Goal: Information Seeking & Learning: Compare options

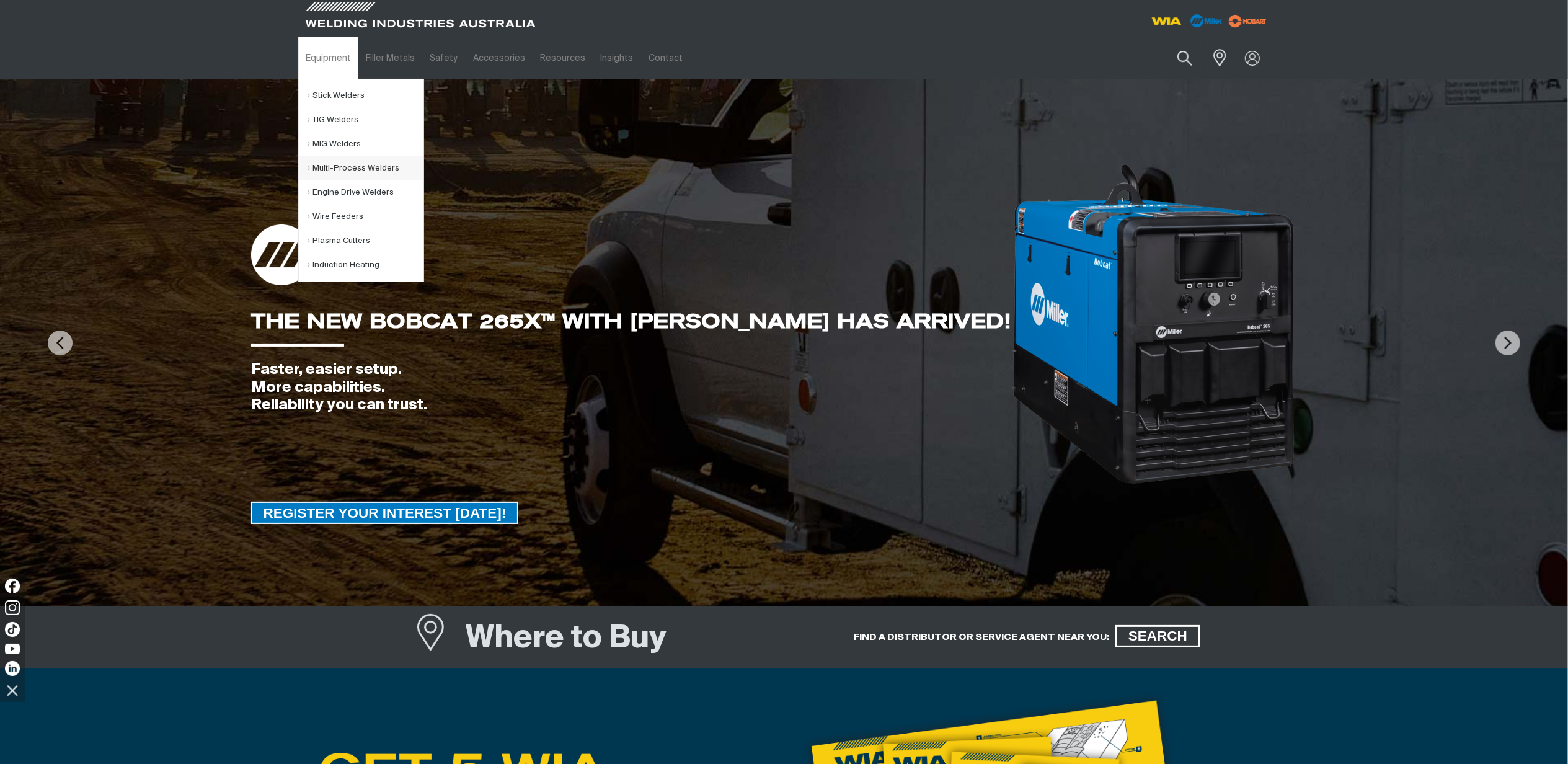
click at [329, 167] on link "Multi-Process Welders" at bounding box center [366, 168] width 115 height 24
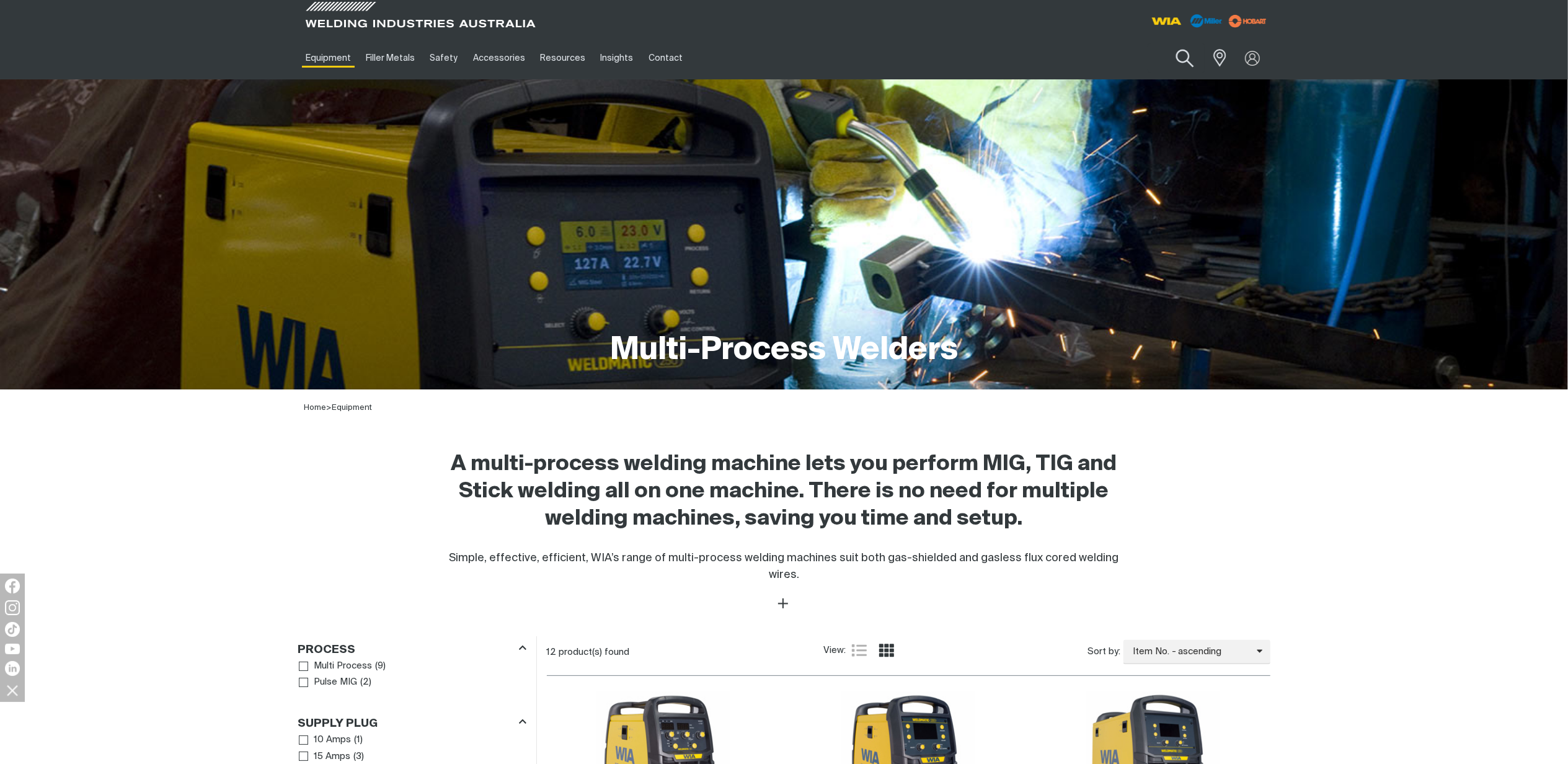
click at [1184, 61] on button "Search products" at bounding box center [1184, 58] width 50 height 35
click at [1073, 57] on input "Search" at bounding box center [1109, 57] width 191 height 28
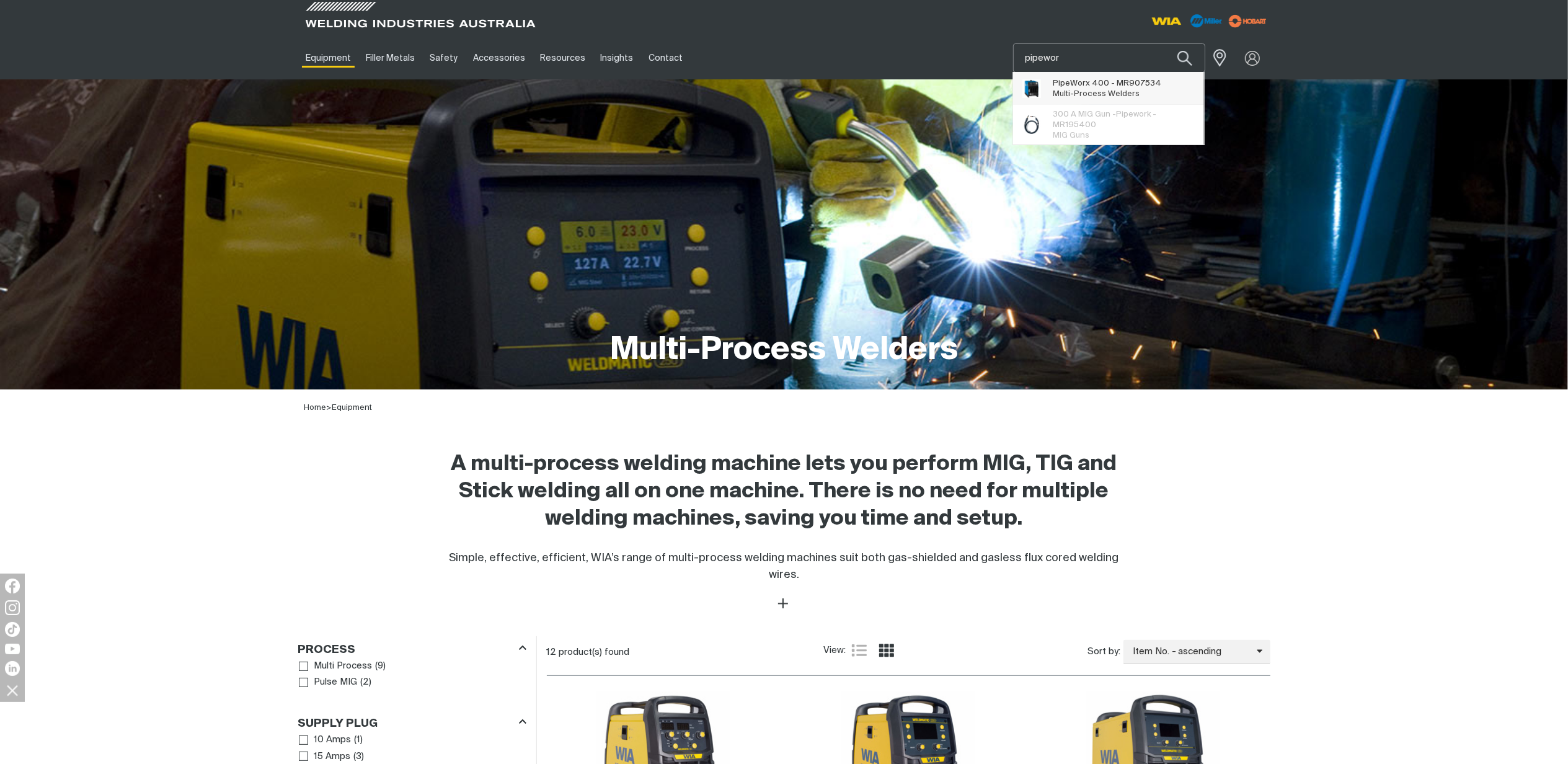
type input "pipewor"
click at [1064, 90] on span "Multi-Process Welders" at bounding box center [1097, 94] width 87 height 8
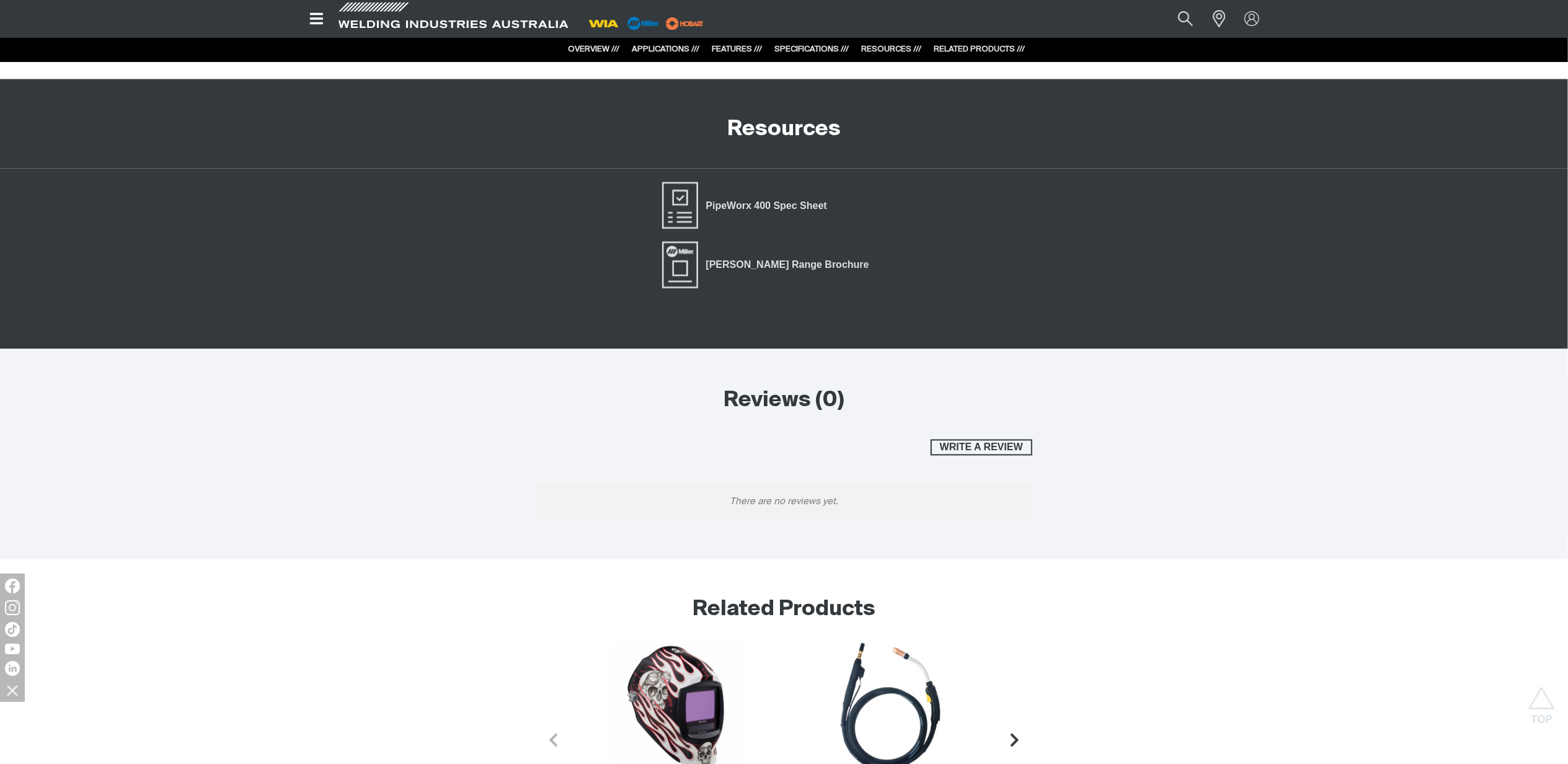
scroll to position [2398, 0]
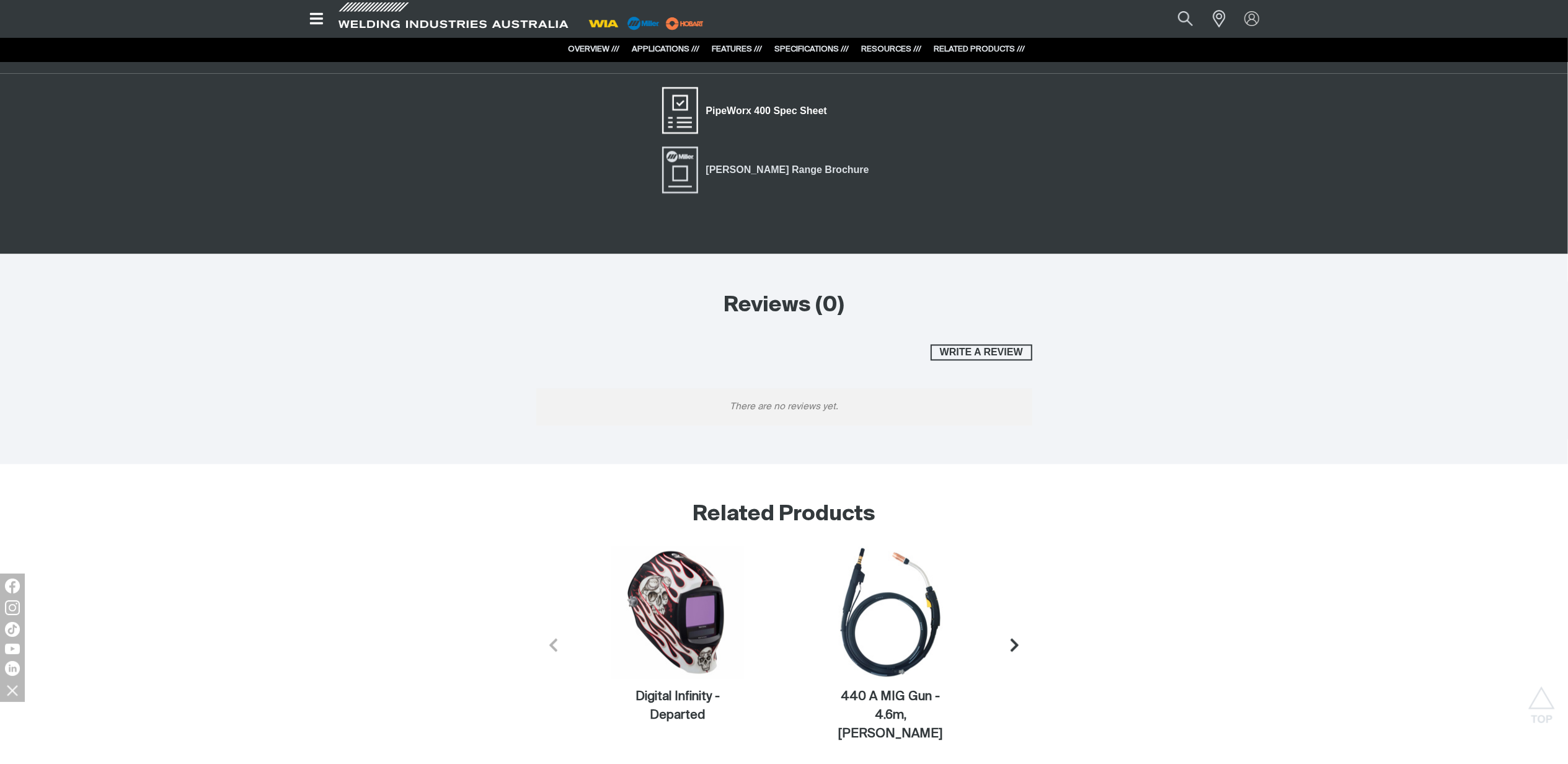
click at [774, 114] on span "PipeWorx 400 Spec Sheet" at bounding box center [767, 111] width 137 height 16
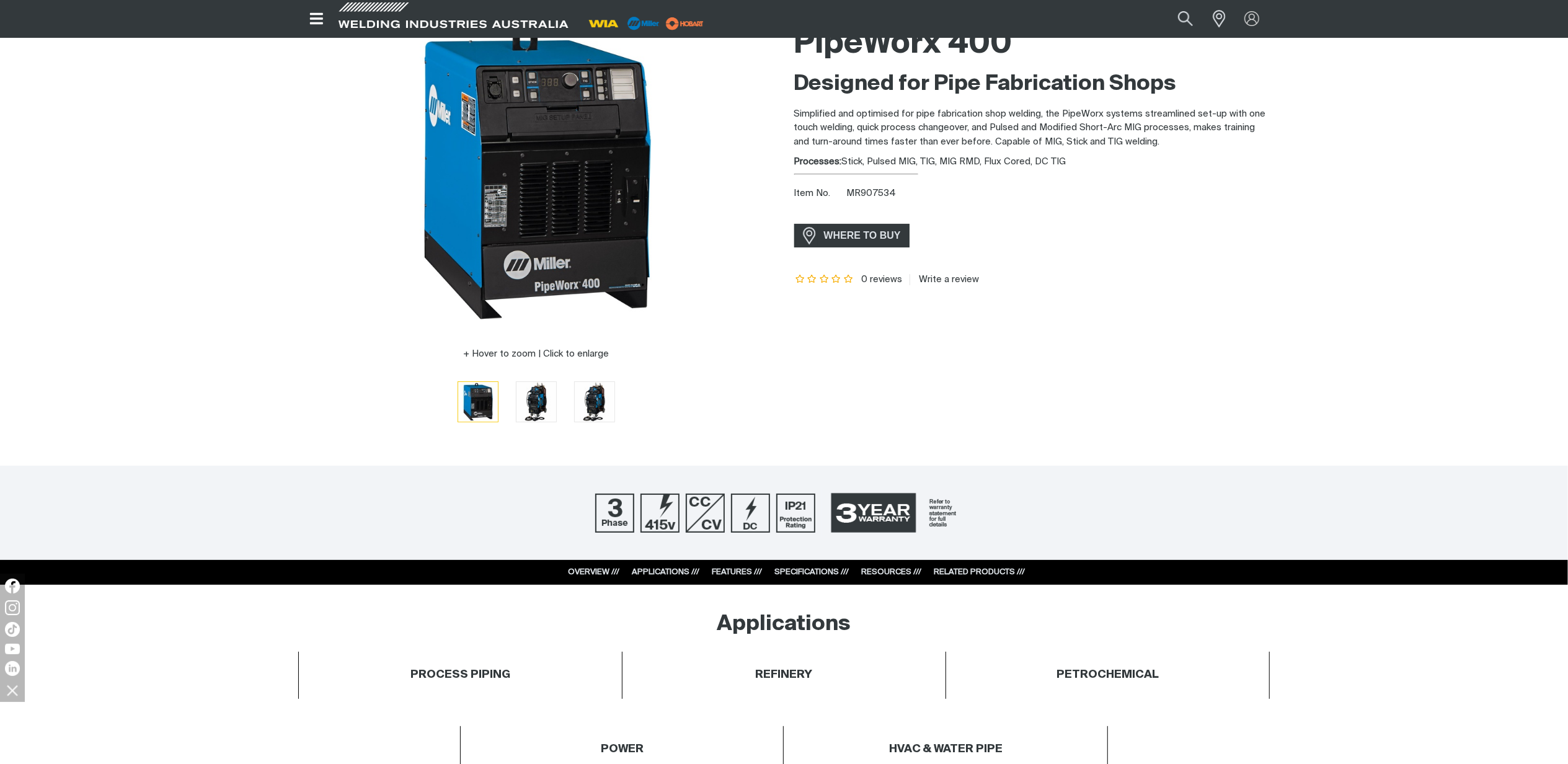
scroll to position [0, 0]
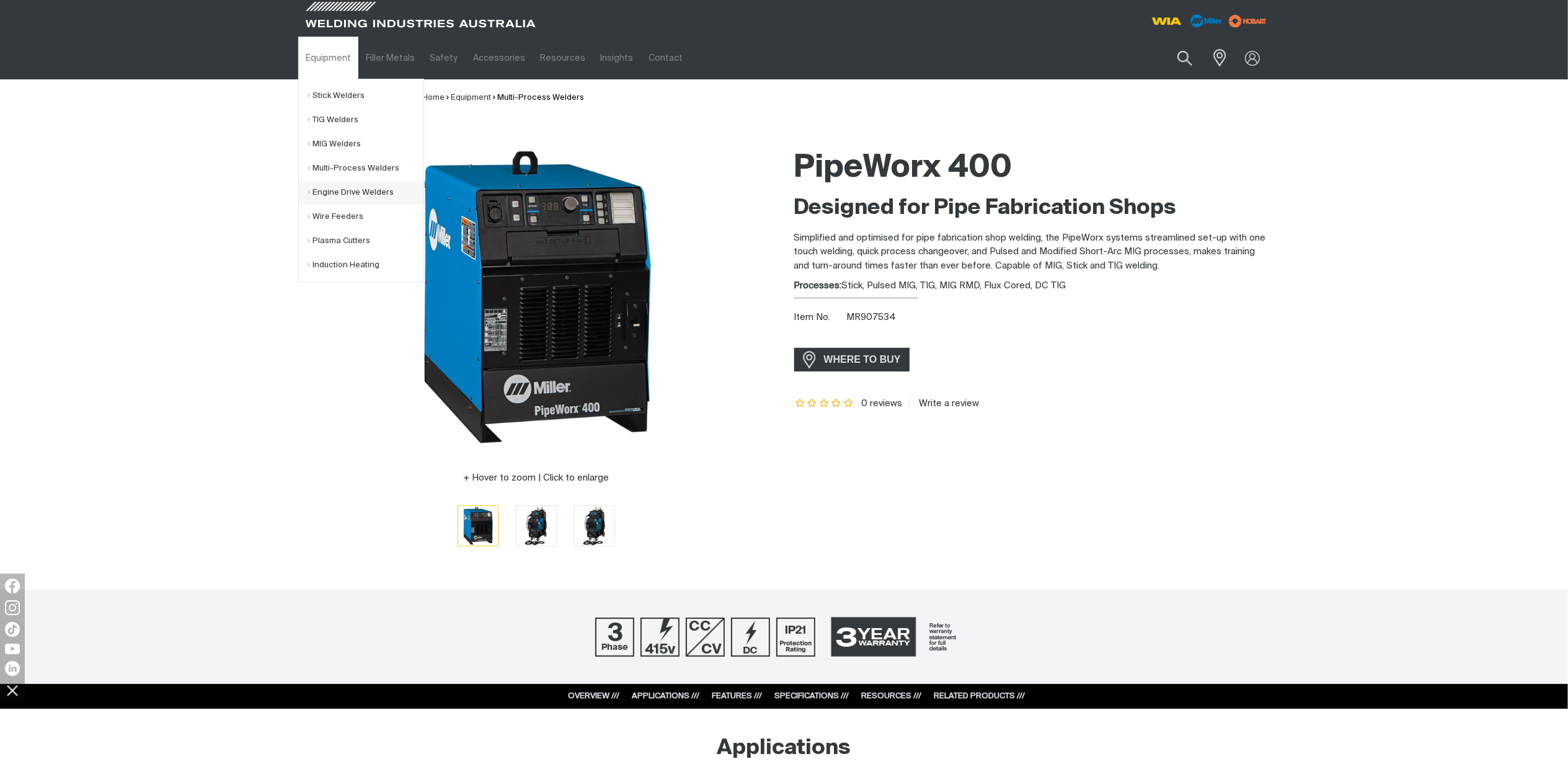
click at [350, 194] on link "Engine Drive Welders" at bounding box center [366, 193] width 115 height 24
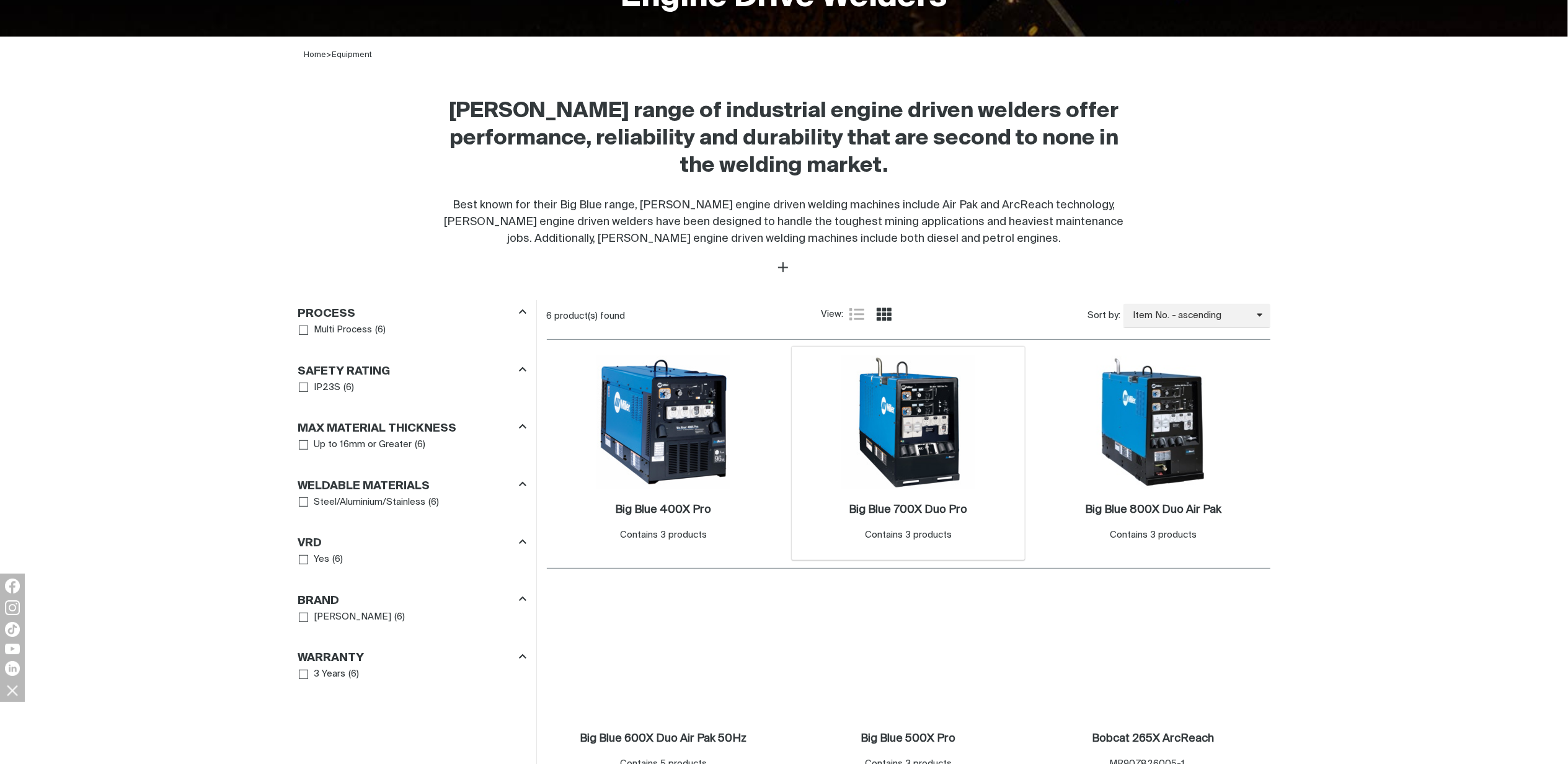
scroll to position [496, 0]
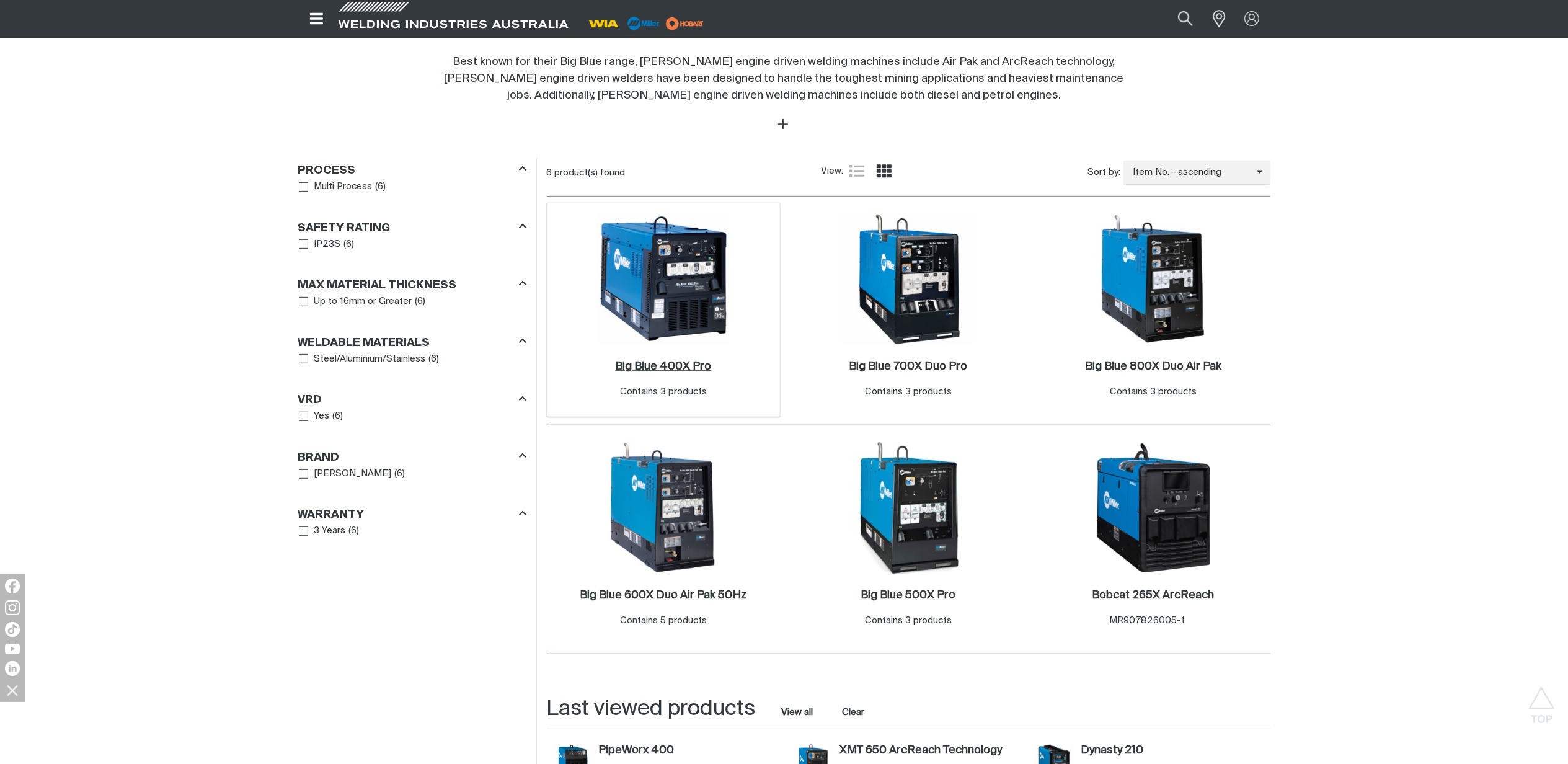
click at [694, 367] on h2 "Big Blue 400X Pro ." at bounding box center [663, 366] width 96 height 11
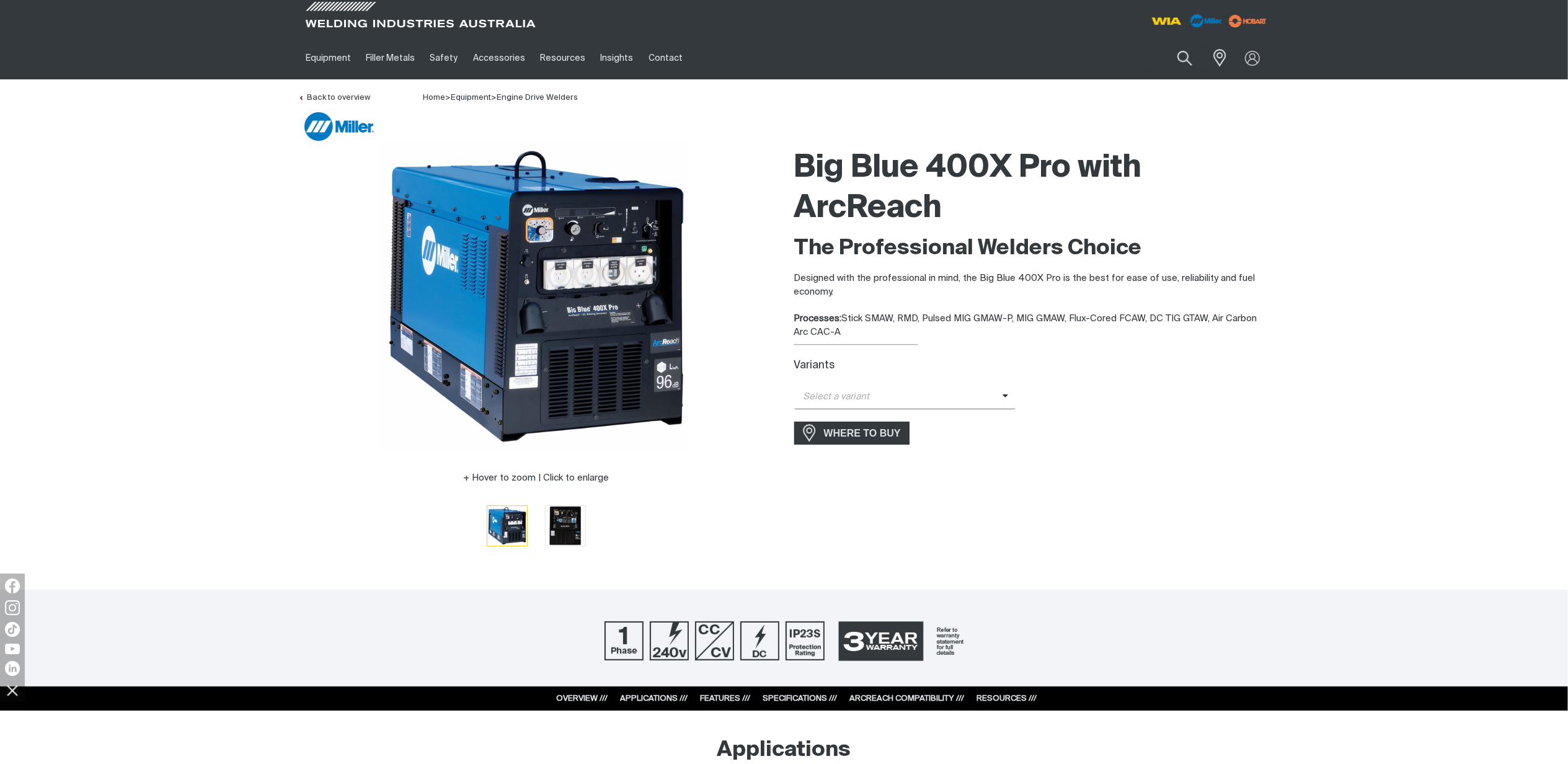
click at [1013, 397] on span at bounding box center [1009, 398] width 14 height 14
click at [931, 435] on span "Big Blue 400X Pro ArcReach - Basic" at bounding box center [905, 437] width 222 height 18
click at [935, 418] on span "Big Blue 400X Pro ArcReach - Basic" at bounding box center [898, 417] width 209 height 14
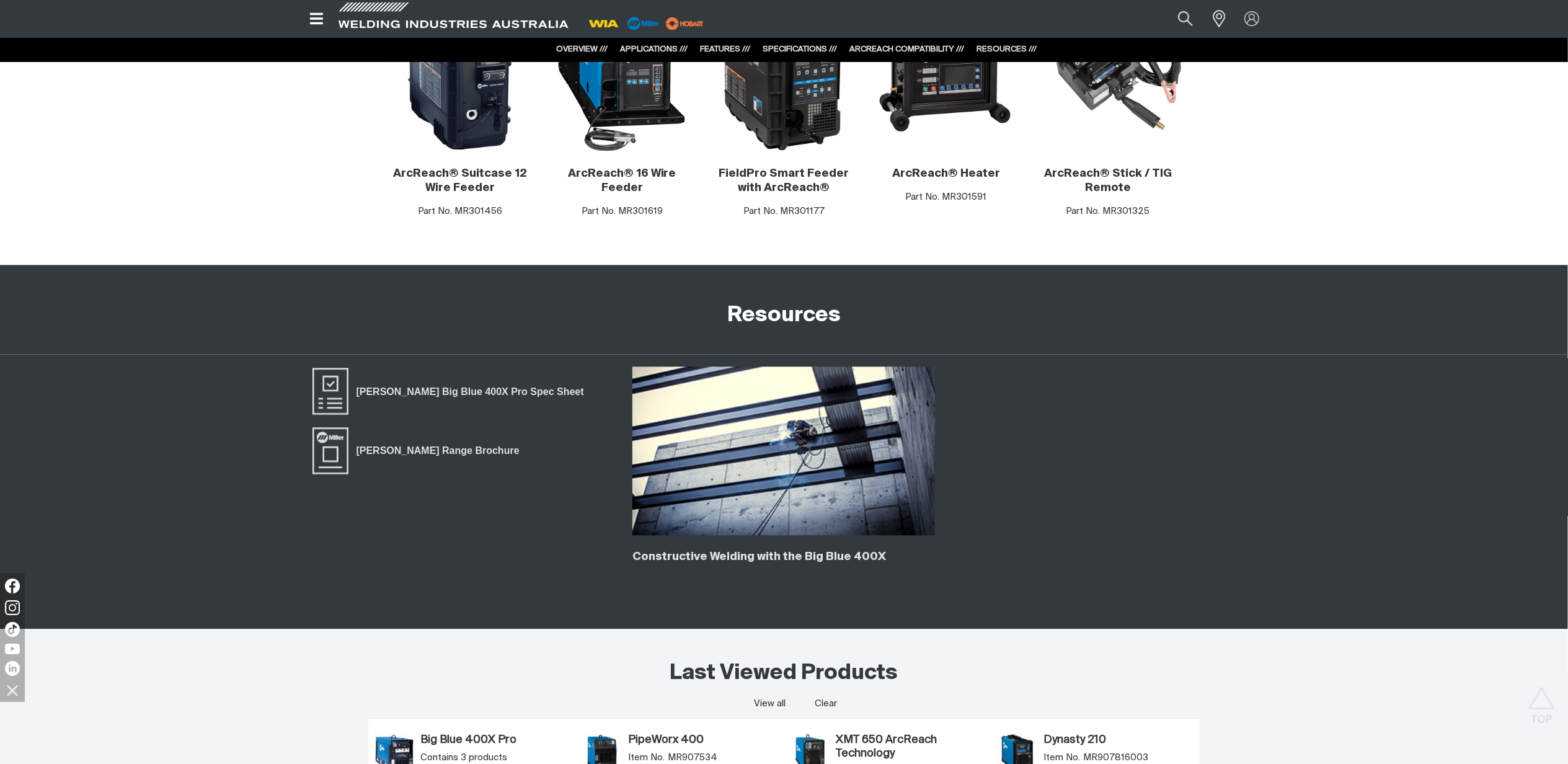
scroll to position [2600, 0]
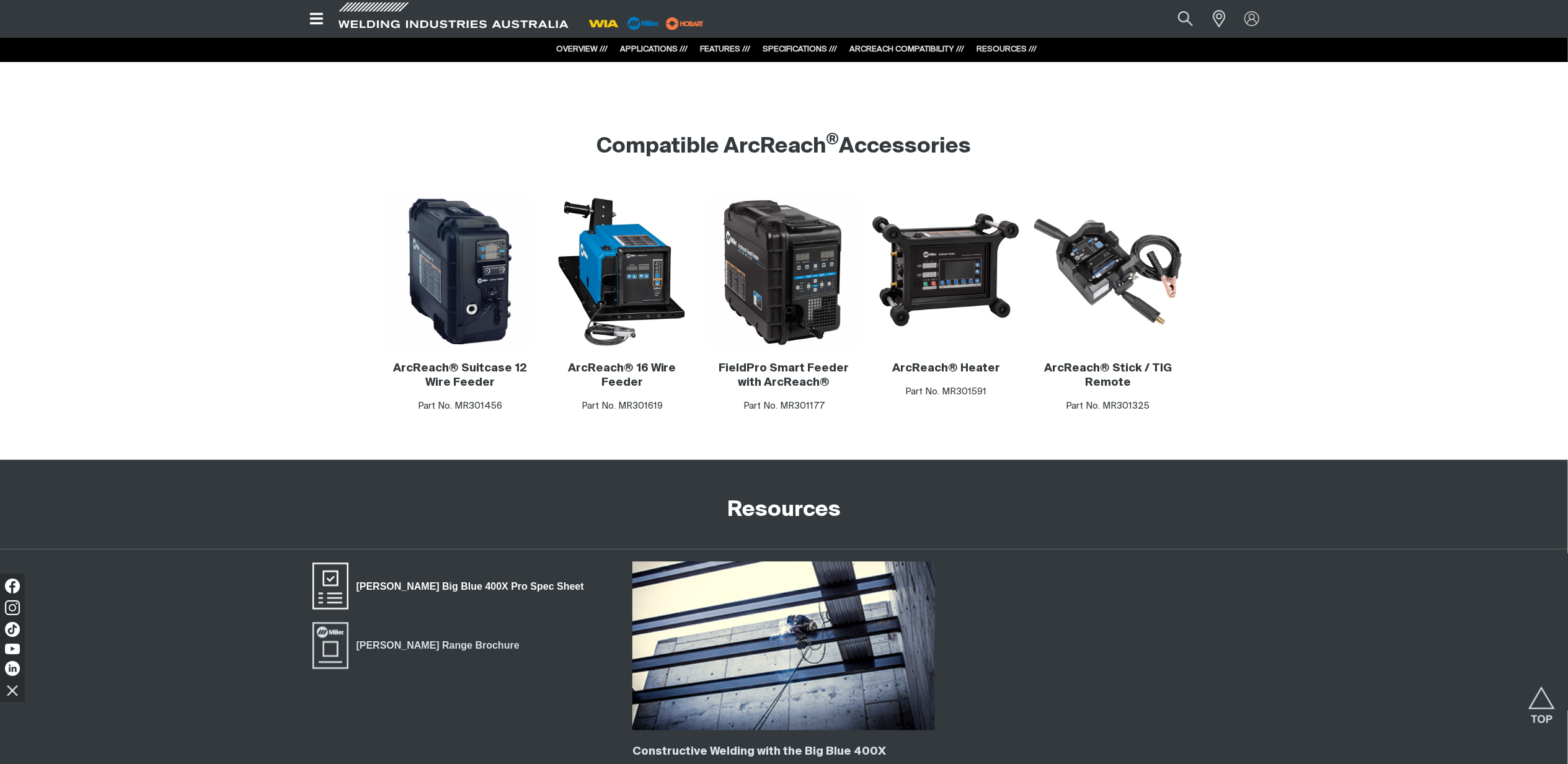
click at [463, 583] on span "[PERSON_NAME] Big Blue 400X Pro Spec Sheet" at bounding box center [471, 586] width 244 height 16
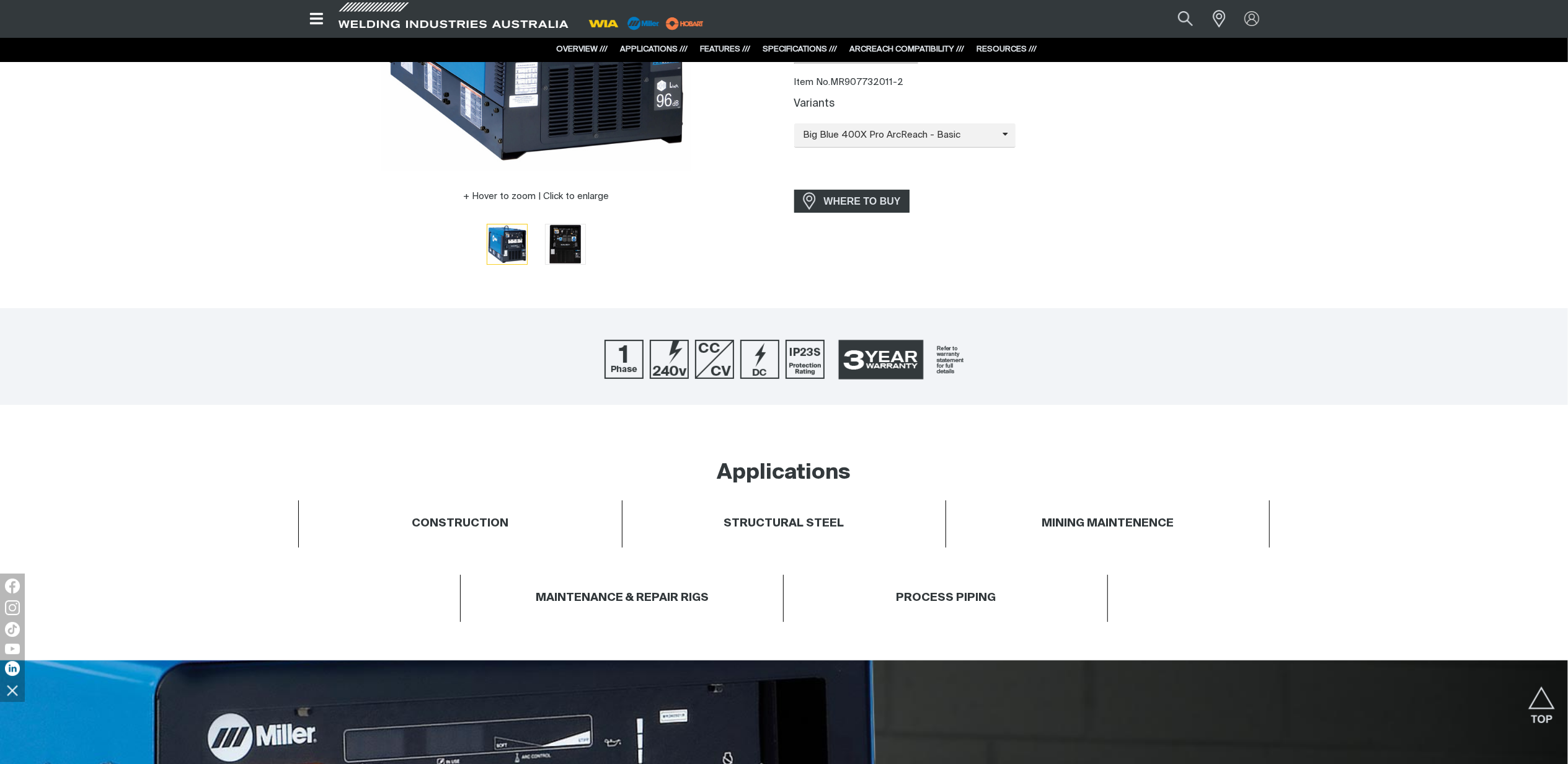
scroll to position [0, 0]
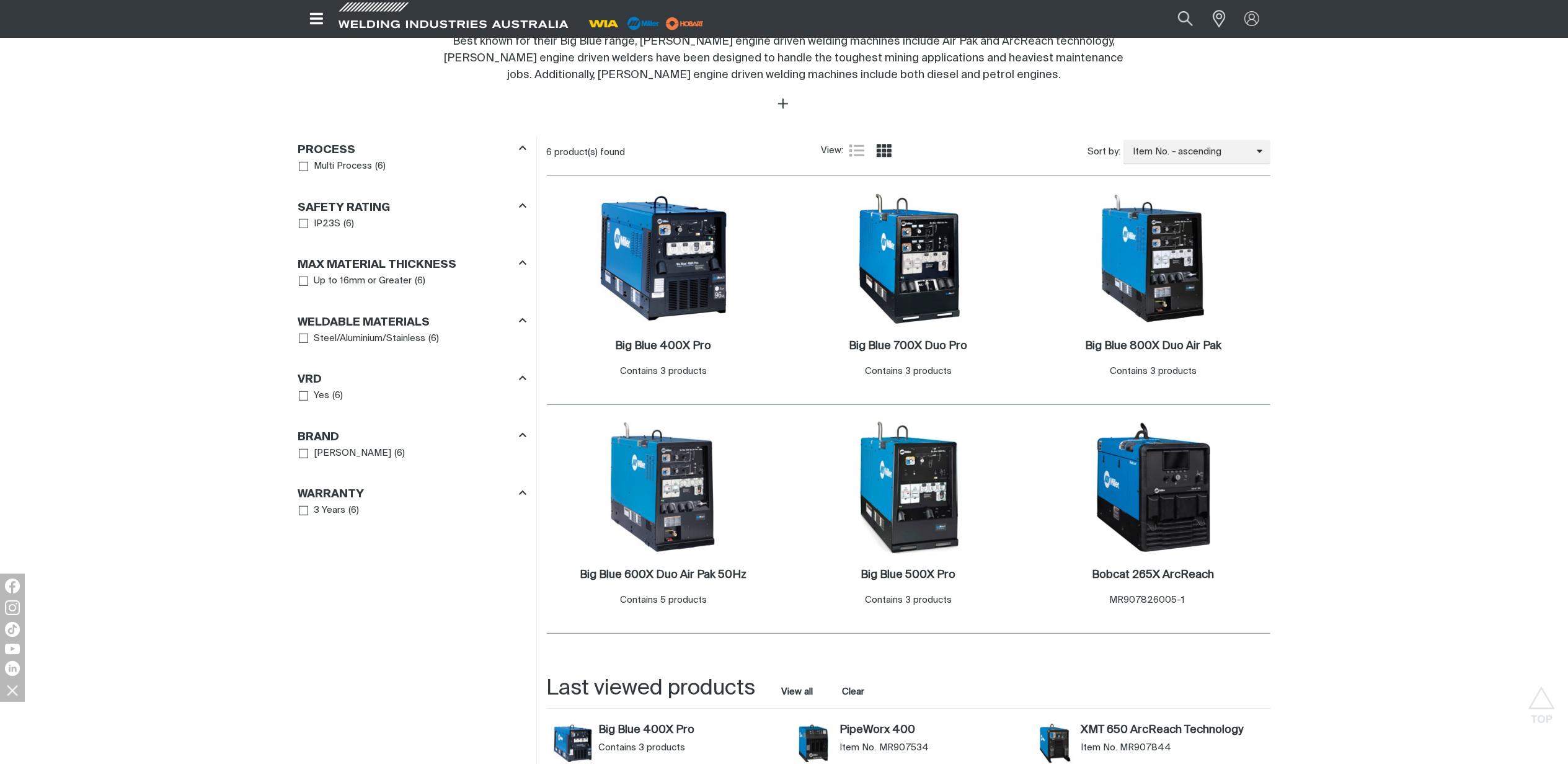
scroll to position [496, 0]
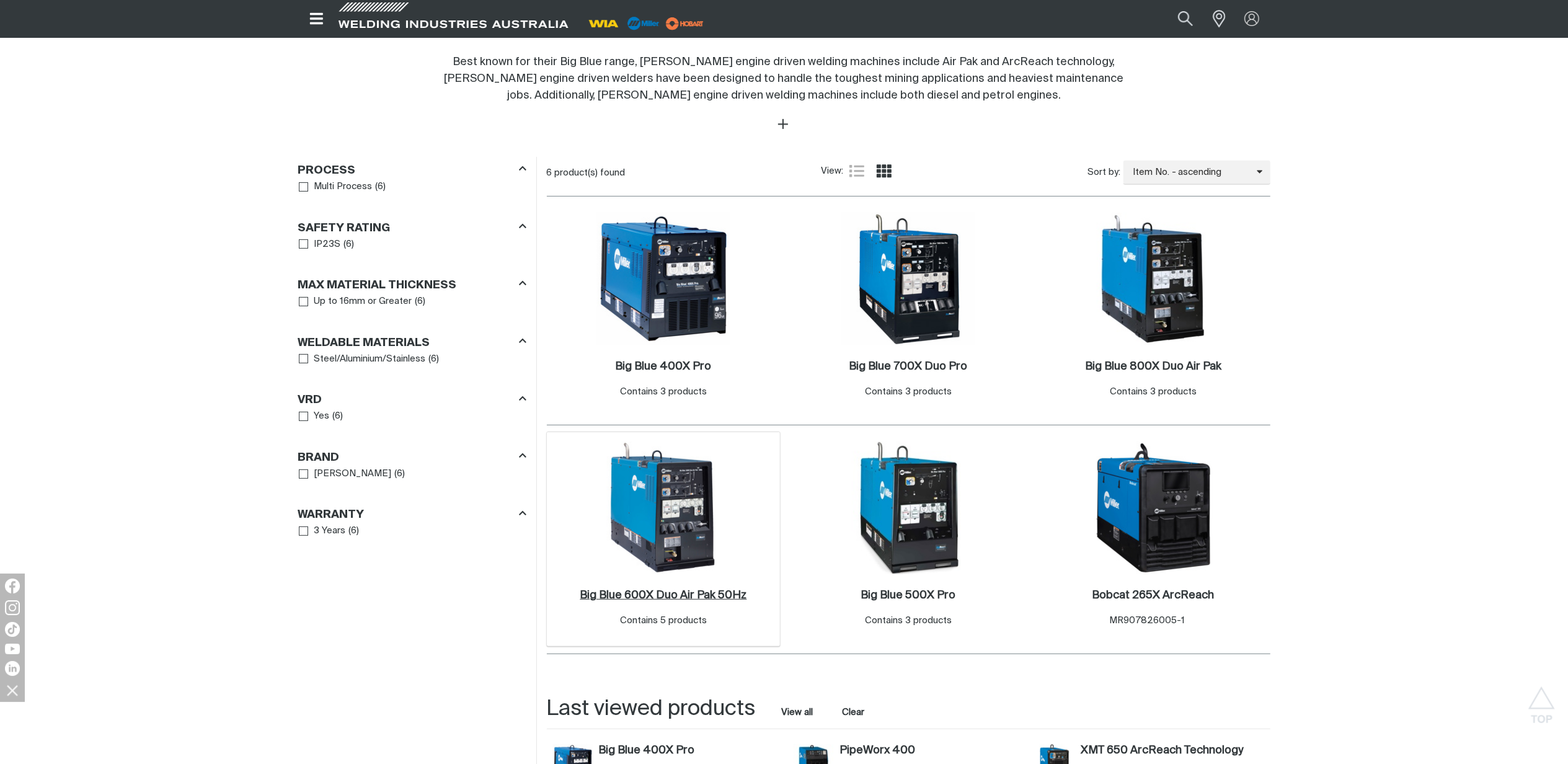
click at [657, 598] on h2 "Big Blue 600X Duo Air Pak 50Hz ." at bounding box center [663, 596] width 166 height 11
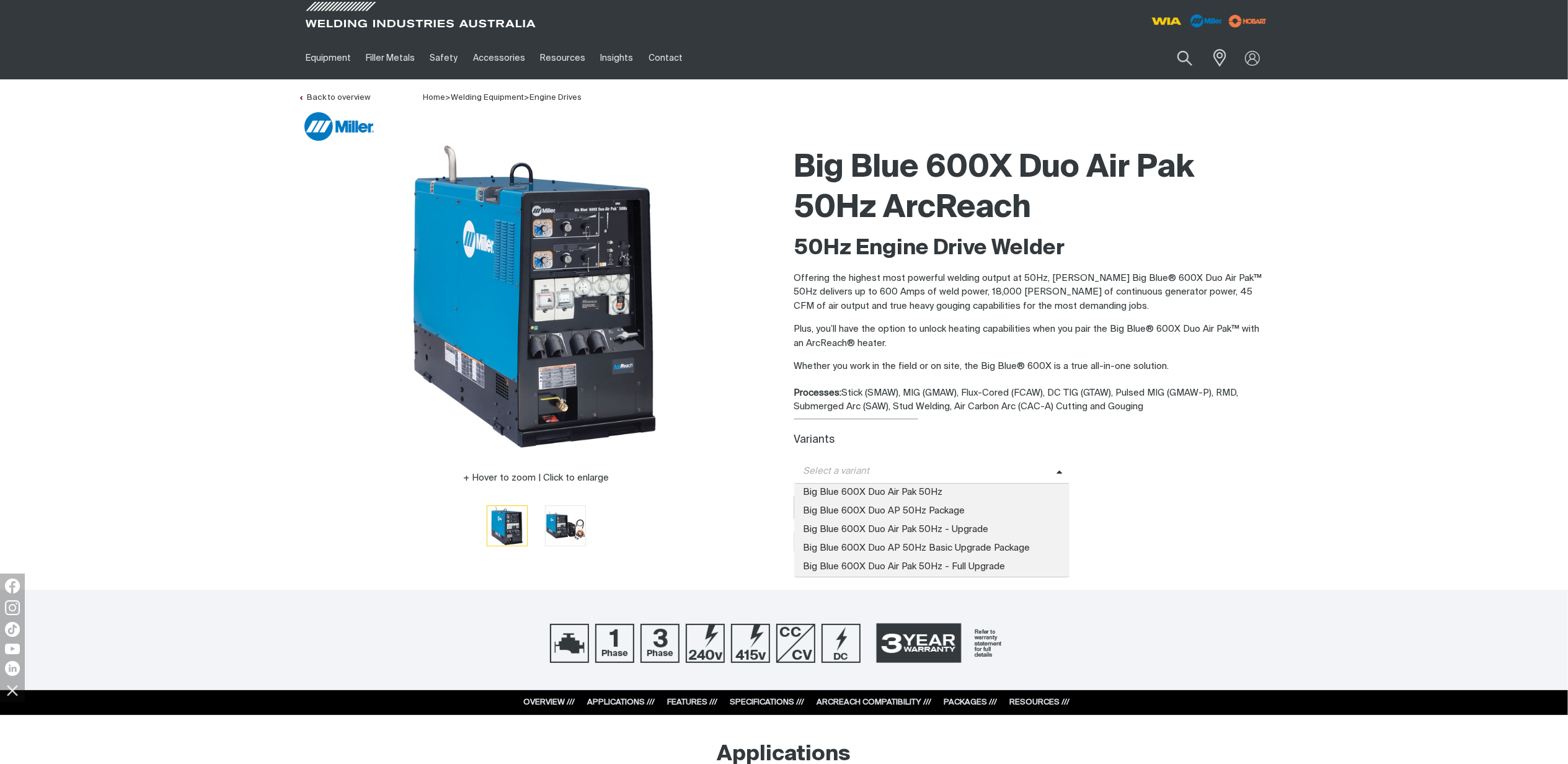
click at [1057, 467] on span at bounding box center [1063, 472] width 14 height 14
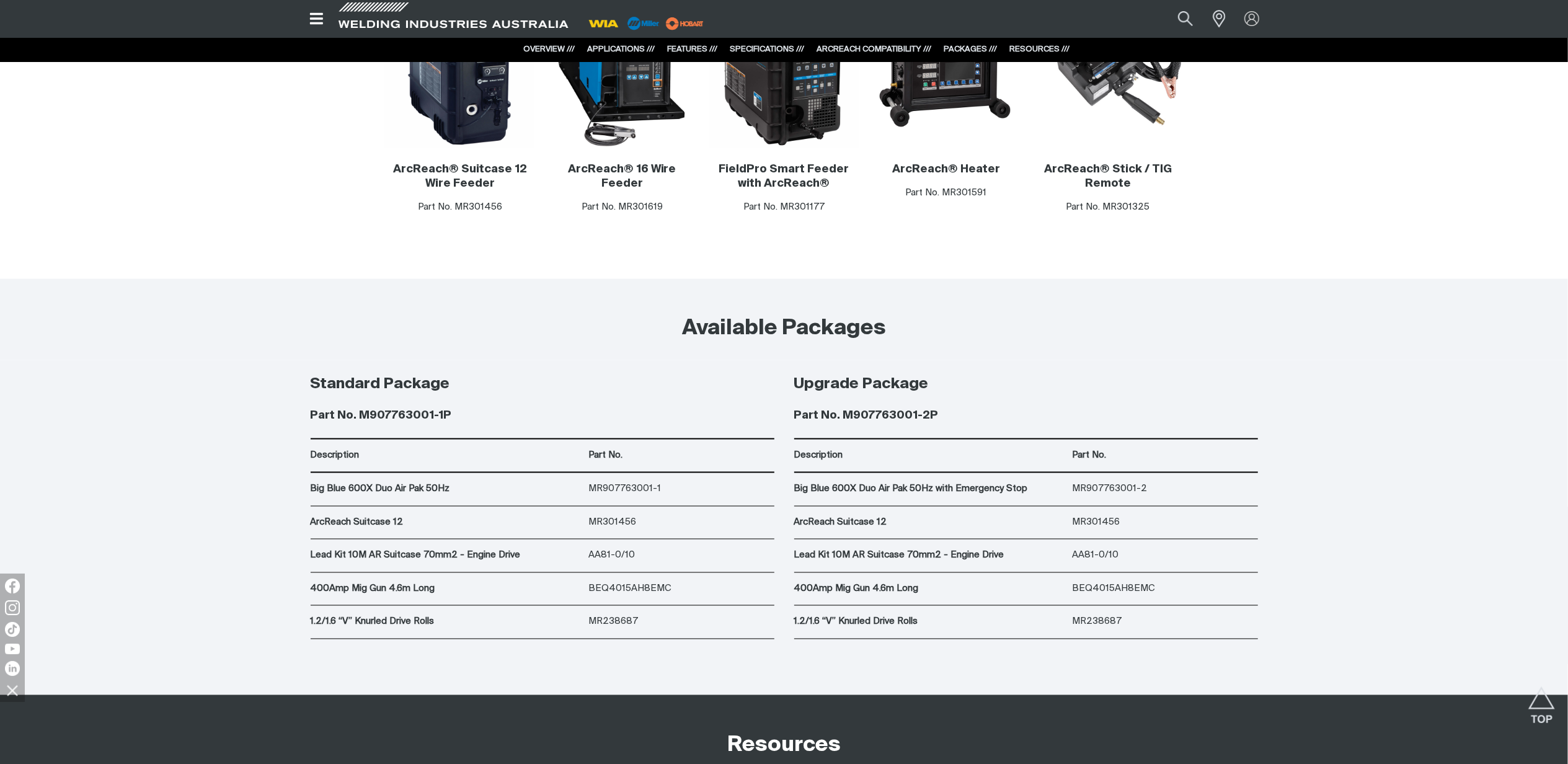
scroll to position [7156, 0]
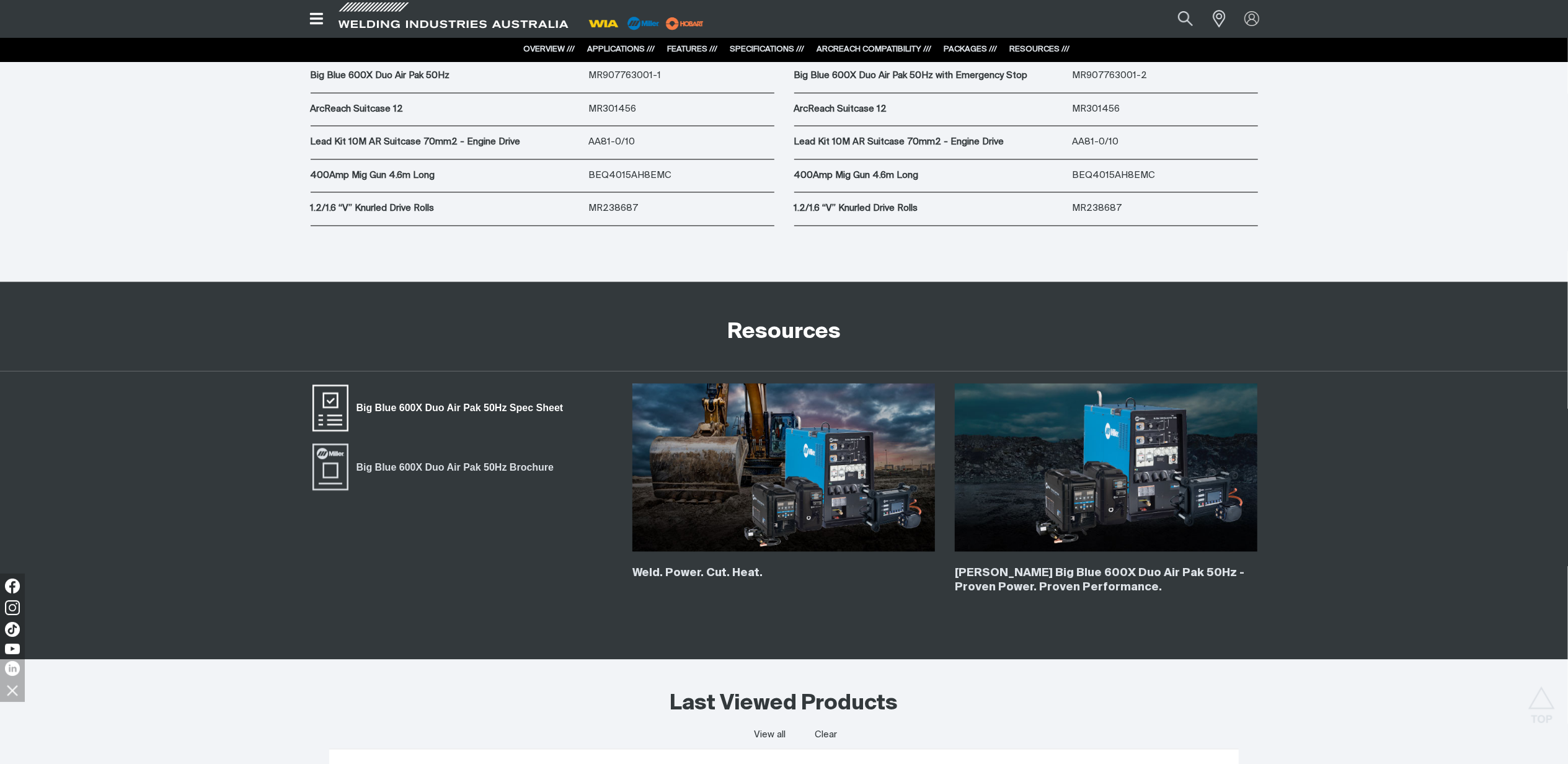
click at [445, 412] on span "Big Blue 600X Duo Air Pak 50Hz Spec Sheet" at bounding box center [460, 408] width 223 height 16
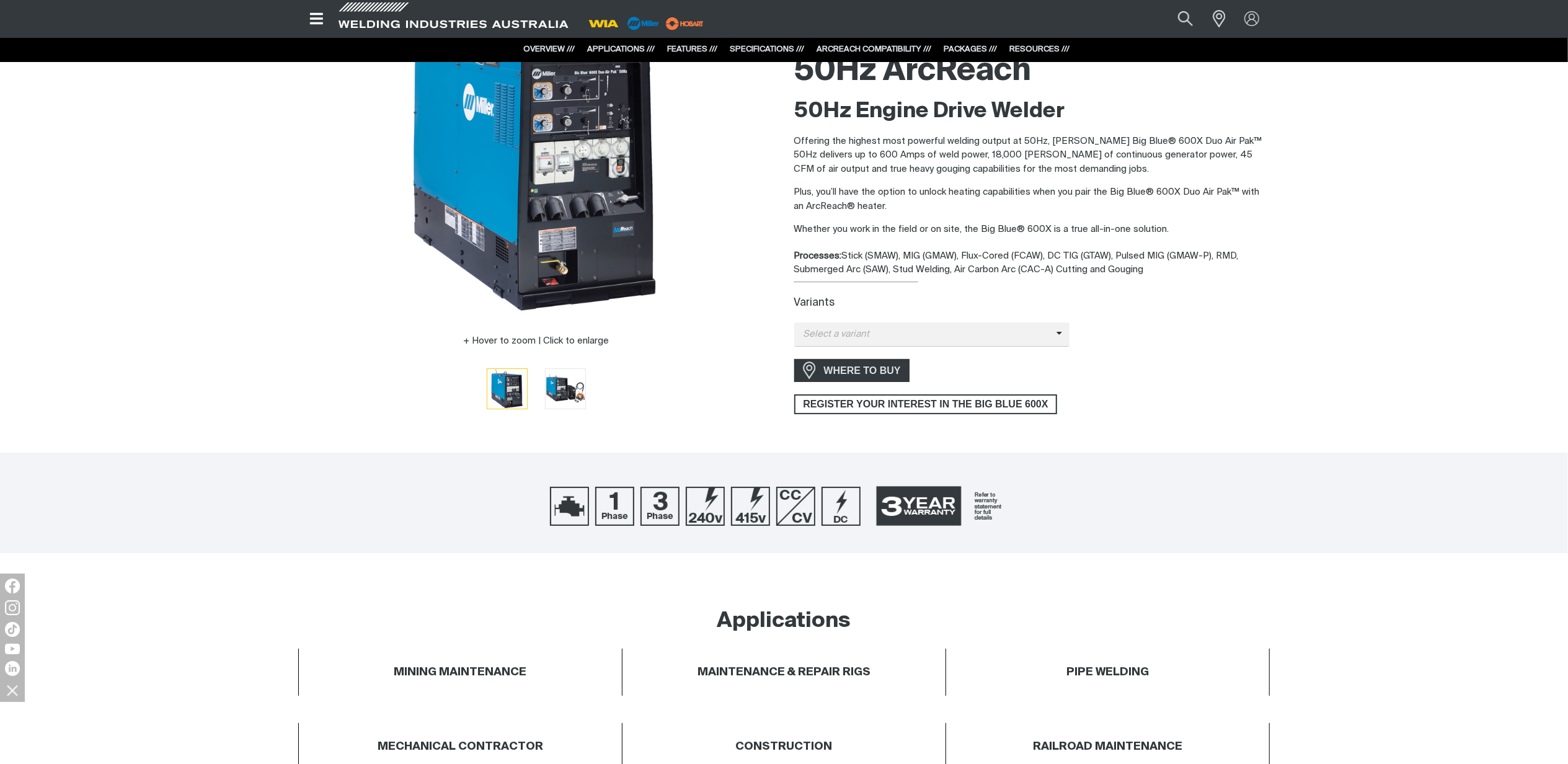
scroll to position [43, 0]
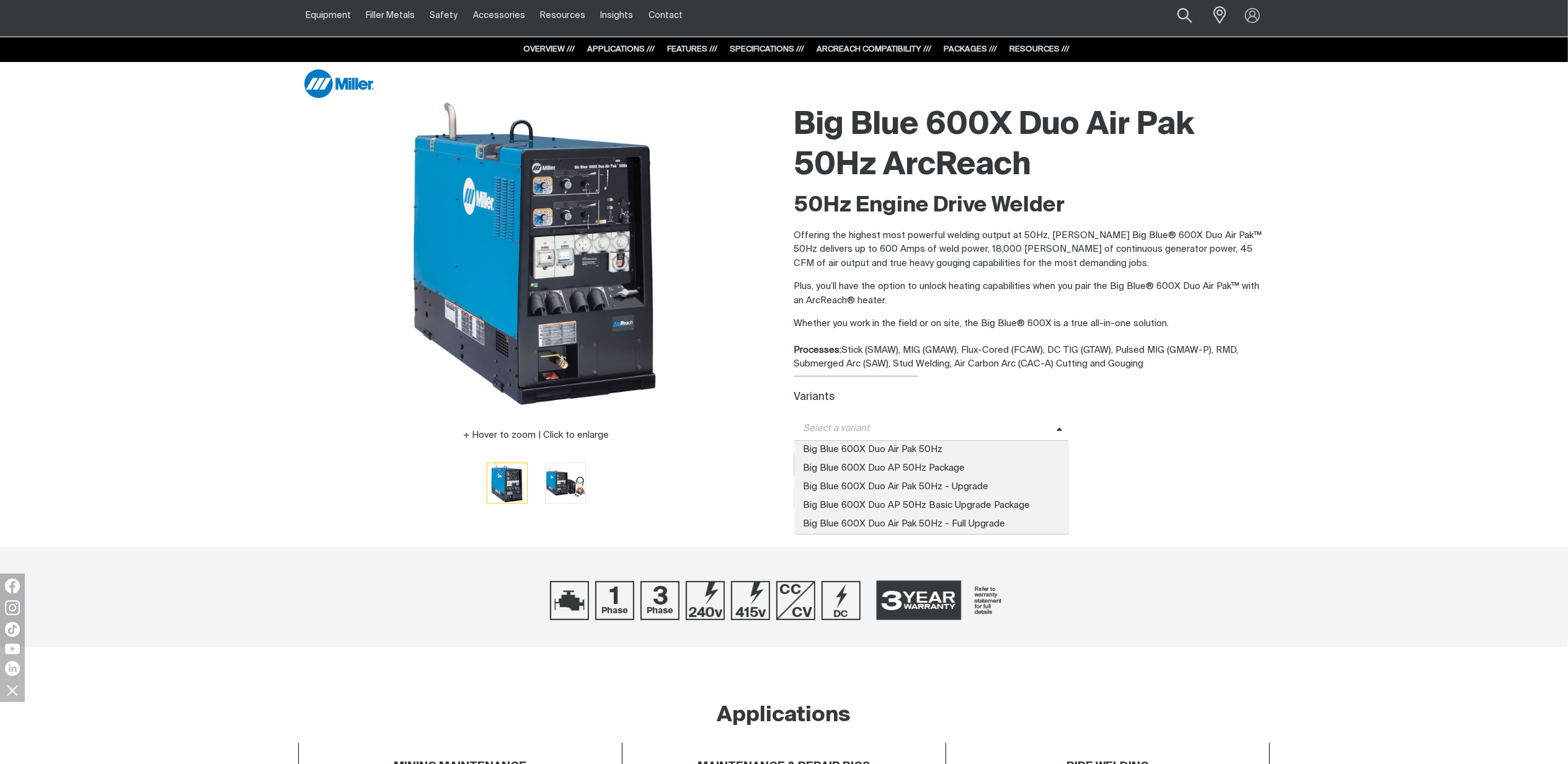
click at [996, 428] on span "Select a variant" at bounding box center [925, 429] width 262 height 14
click at [990, 483] on span "Big Blue 600X Duo Air Pak 50Hz - Upgrade" at bounding box center [932, 487] width 276 height 18
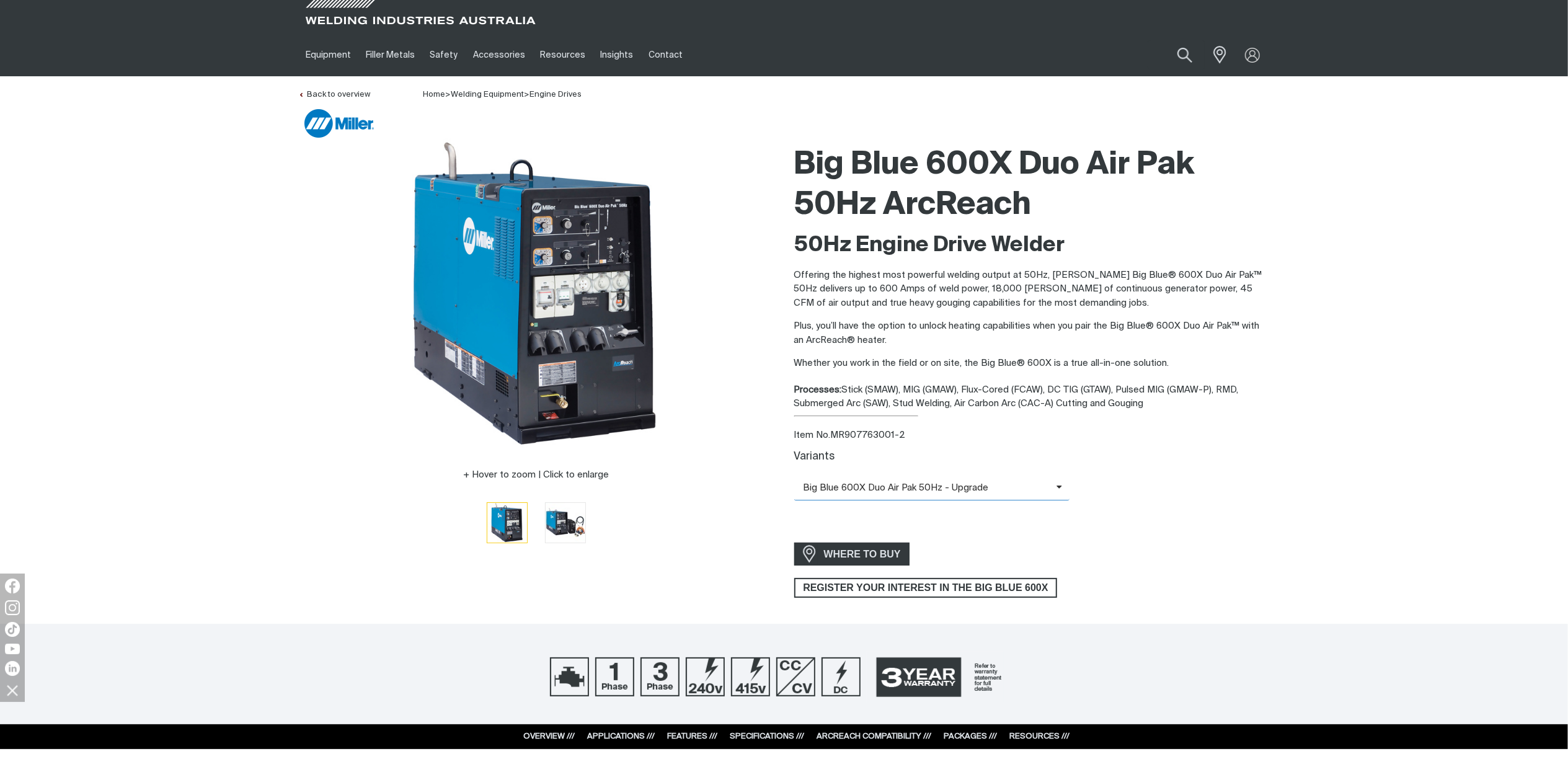
scroll to position [0, 0]
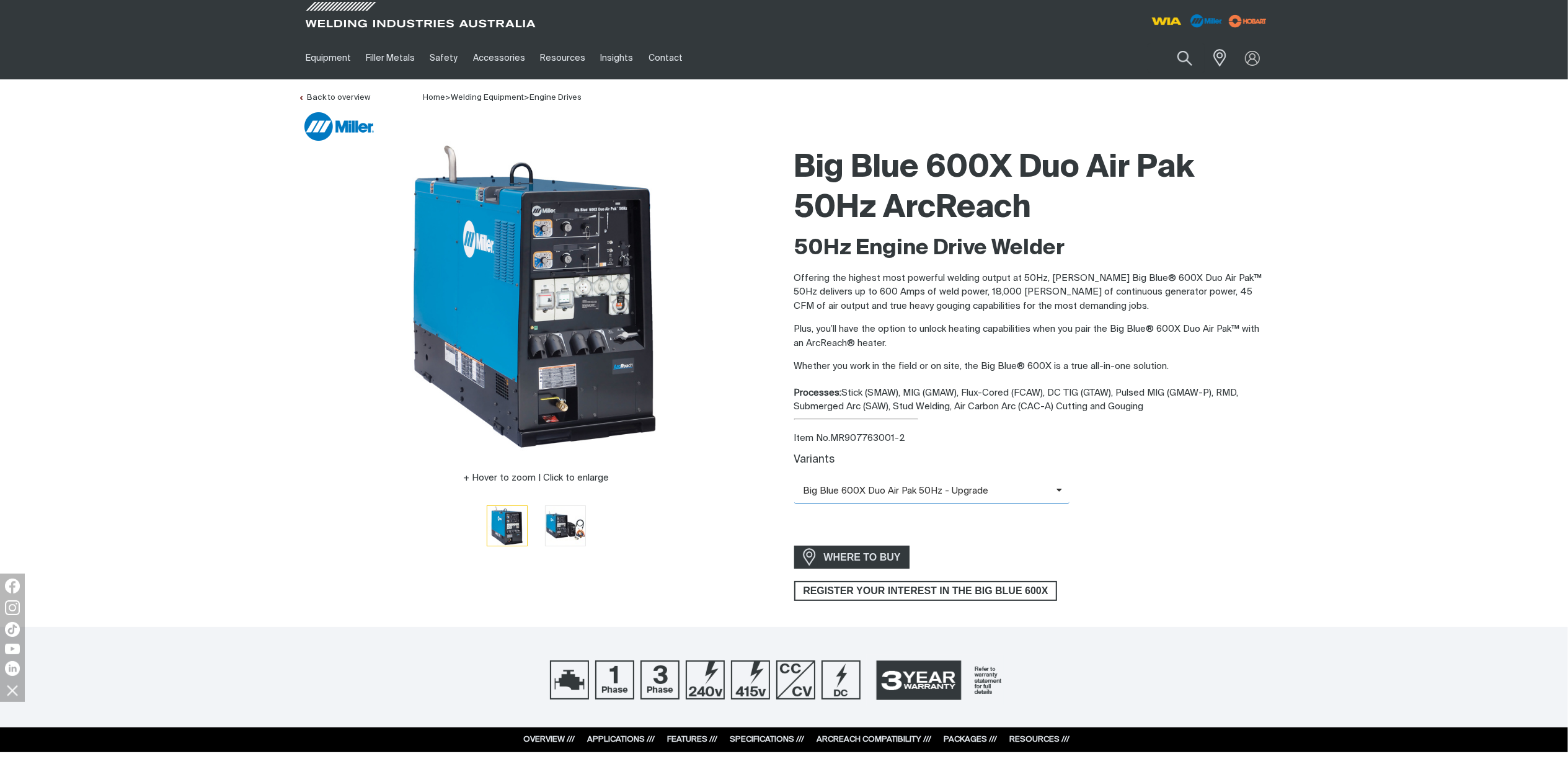
click at [1058, 483] on span "Big Blue 600X Duo Air Pak 50Hz - Upgrade" at bounding box center [932, 492] width 276 height 24
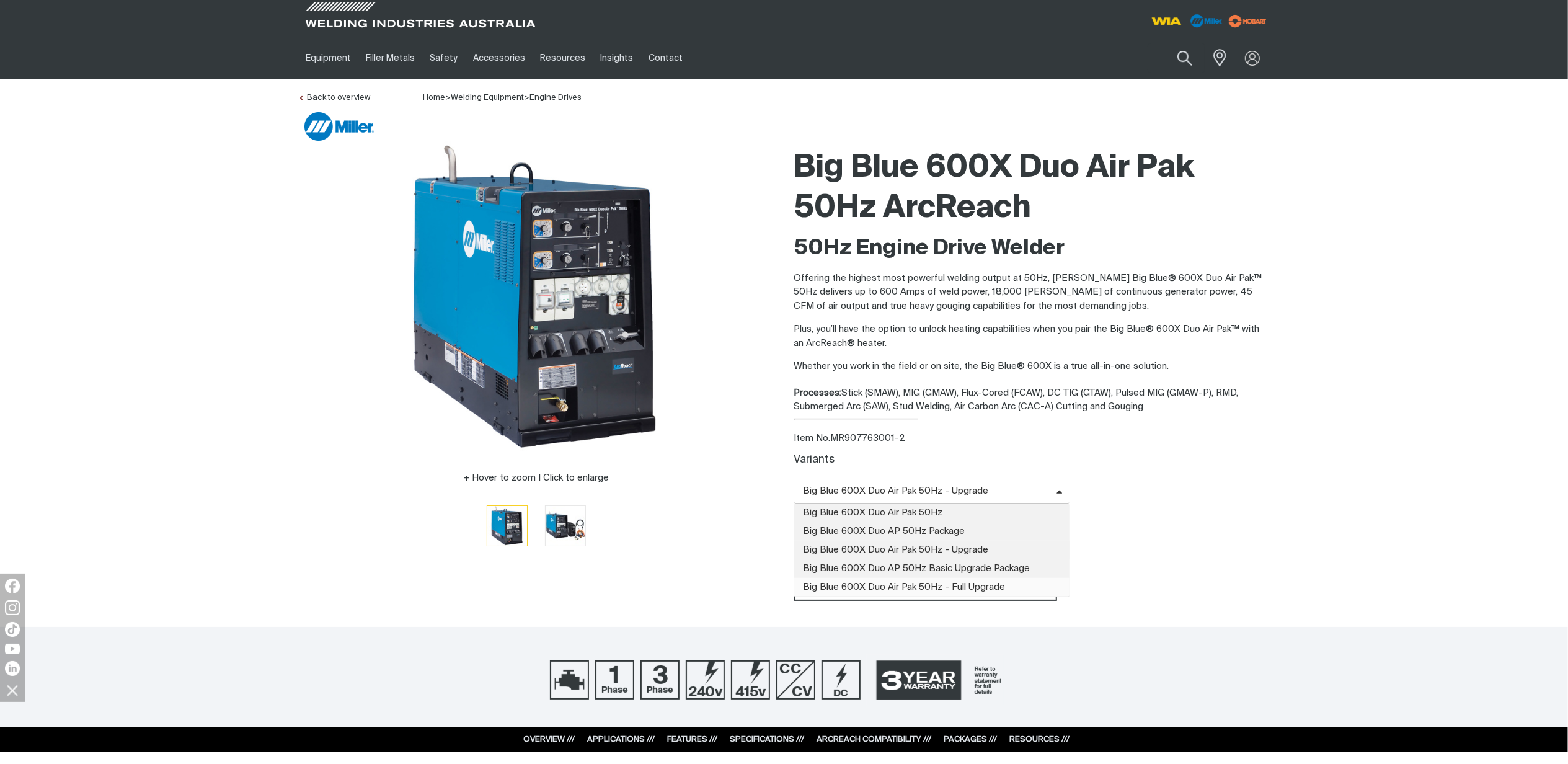
click at [1013, 585] on span "Big Blue 600X Duo Air Pak 50Hz - Full Upgrade" at bounding box center [932, 587] width 276 height 18
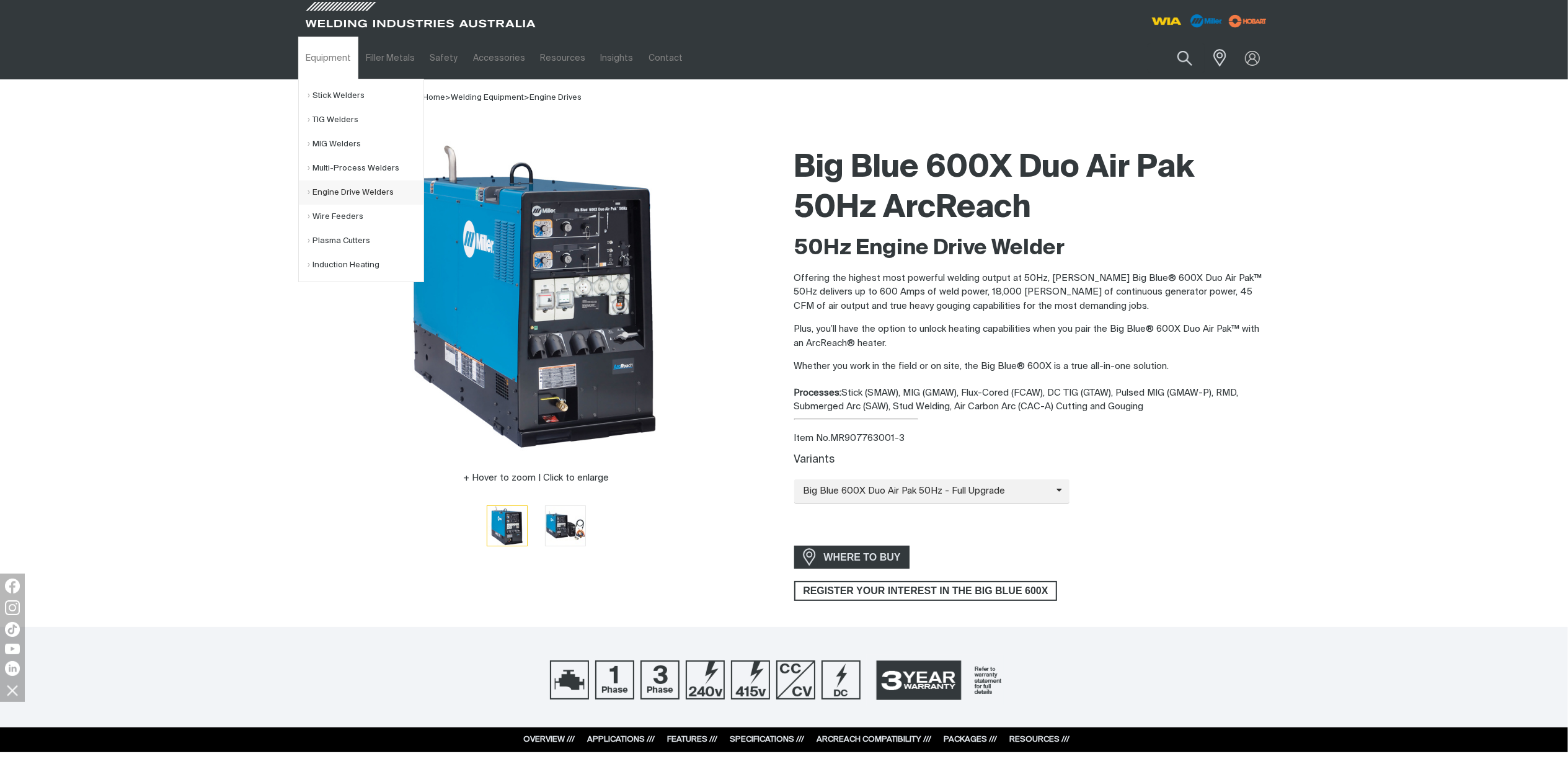
click at [336, 185] on link "Engine Drive Welders" at bounding box center [366, 193] width 115 height 24
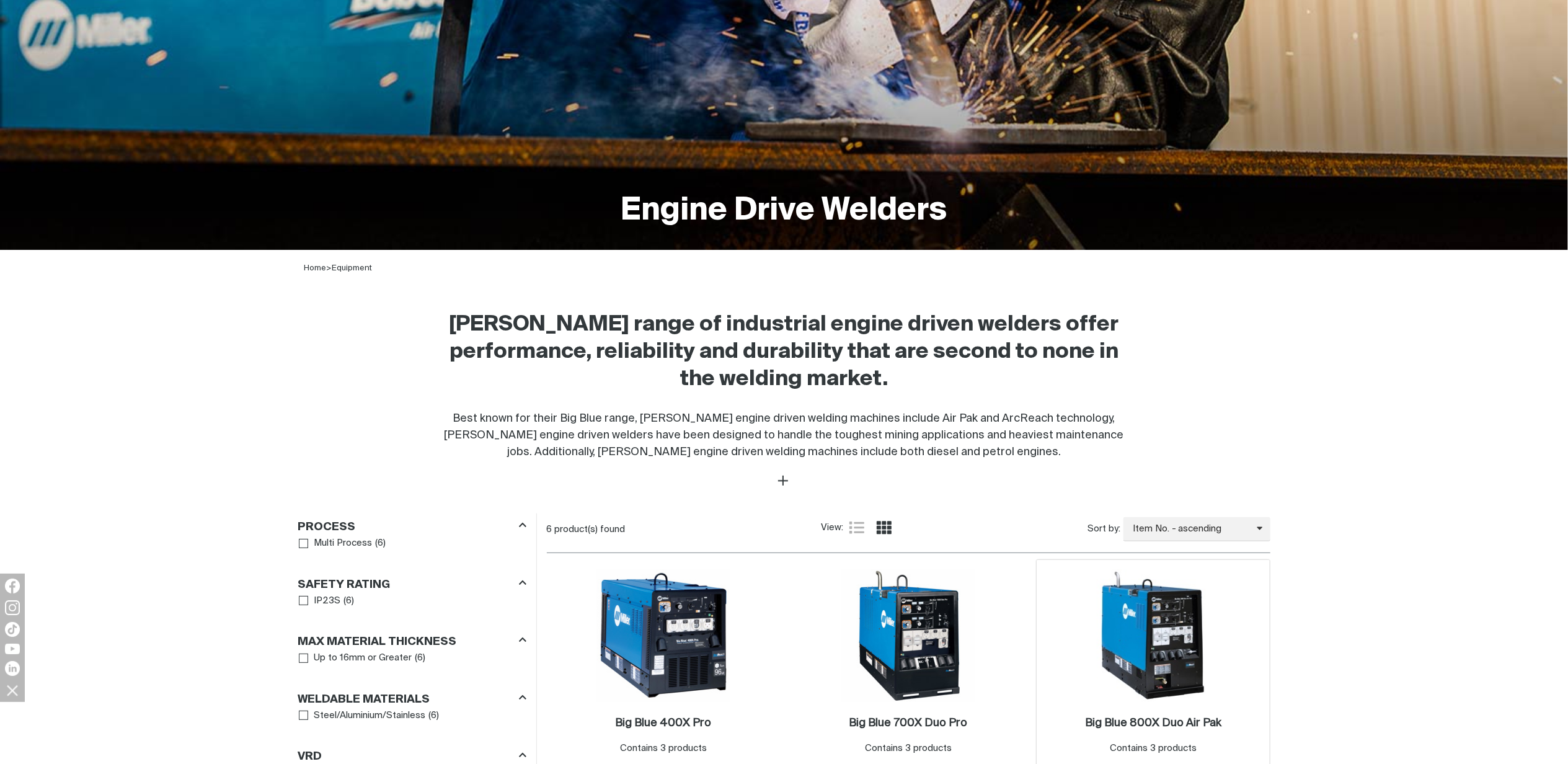
scroll to position [413, 0]
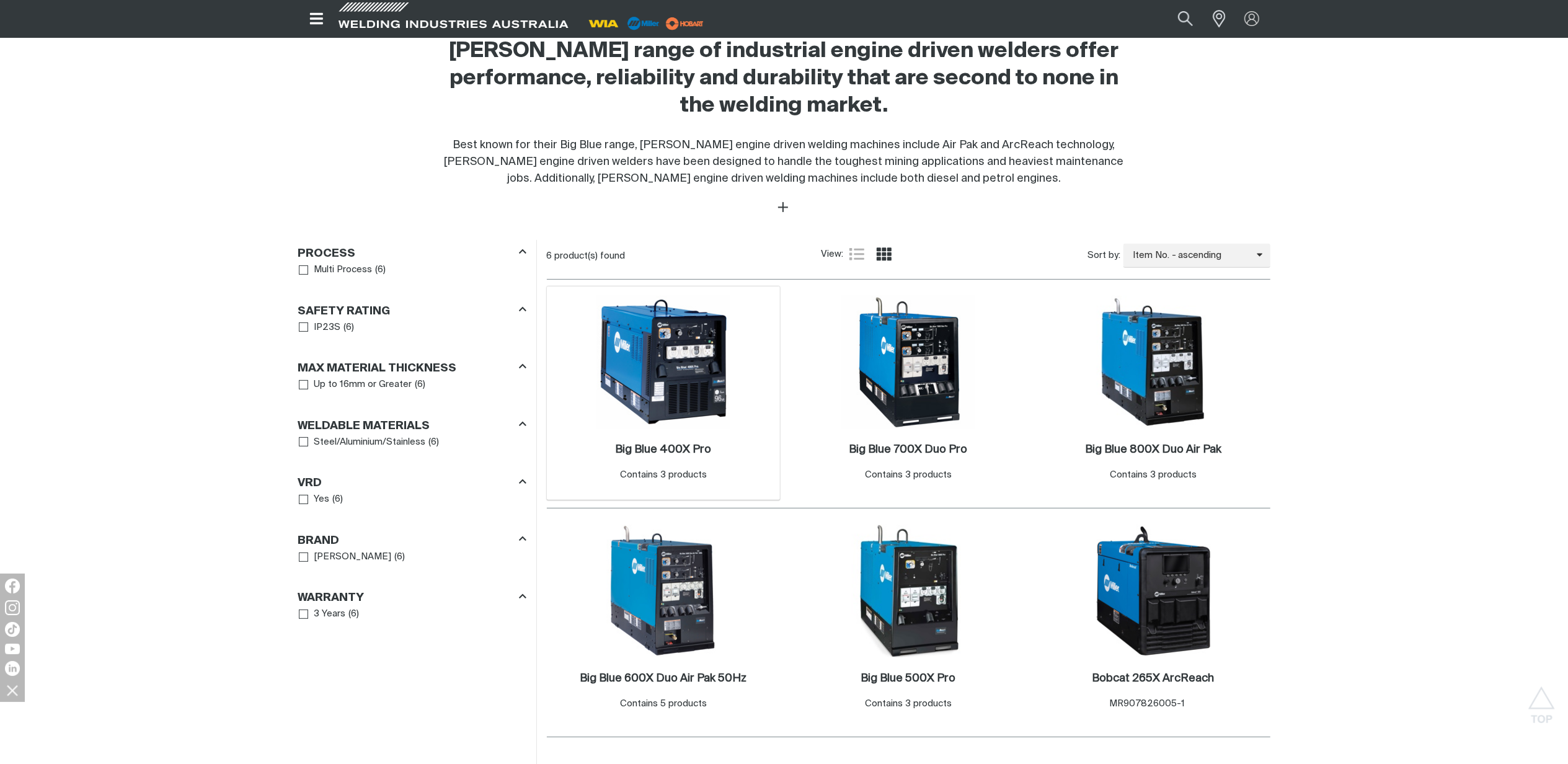
click at [678, 442] on div "Big Blue 400X Pro . Contains 3 products" at bounding box center [664, 465] width 221 height 54
click at [678, 450] on h2 "Big Blue 400X Pro ." at bounding box center [663, 450] width 96 height 11
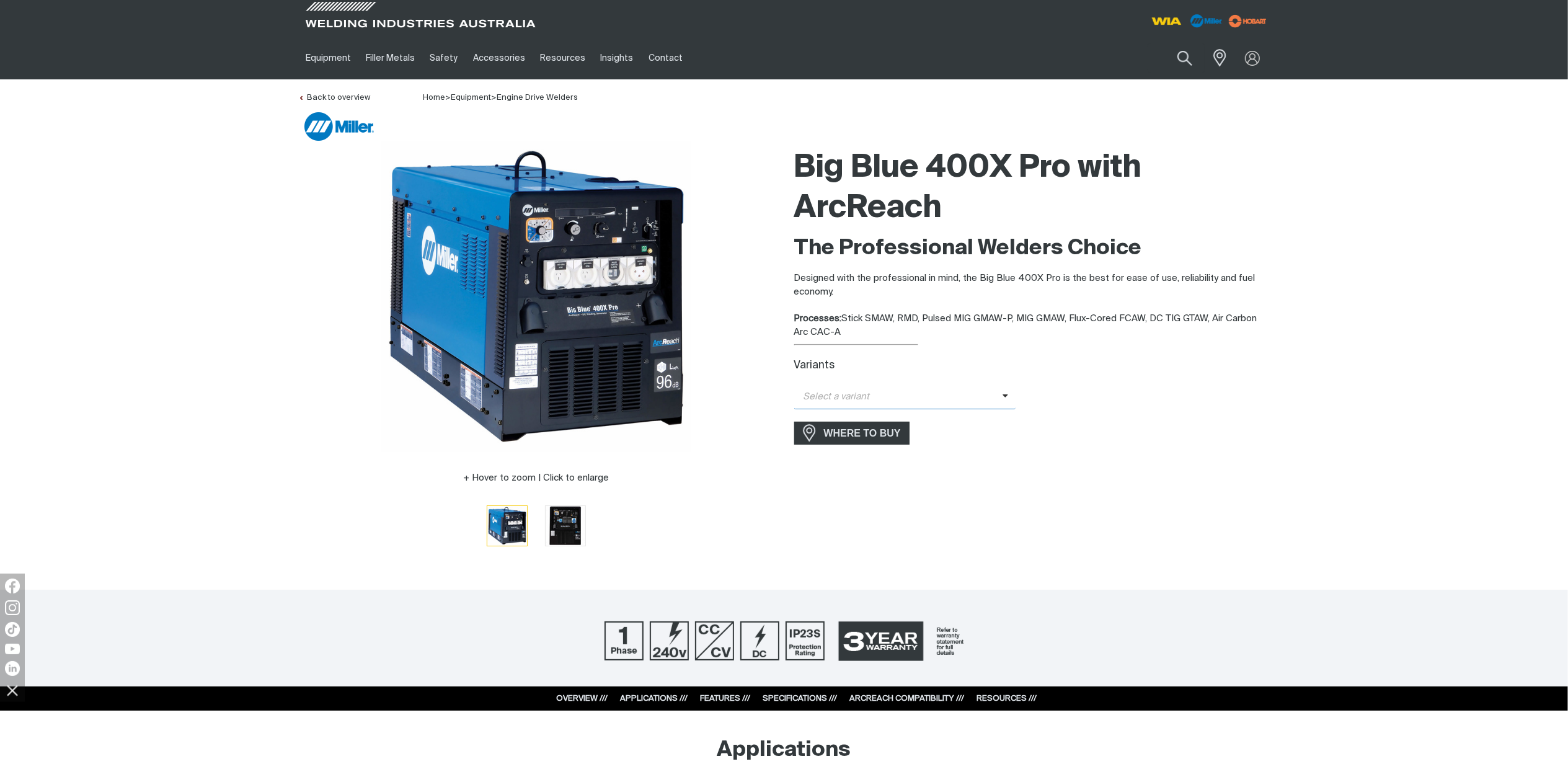
click at [998, 395] on span "Select a variant" at bounding box center [898, 398] width 209 height 14
click at [929, 453] on span "Big Blue 400X with ArcReach - Upgrade" at bounding box center [905, 456] width 222 height 18
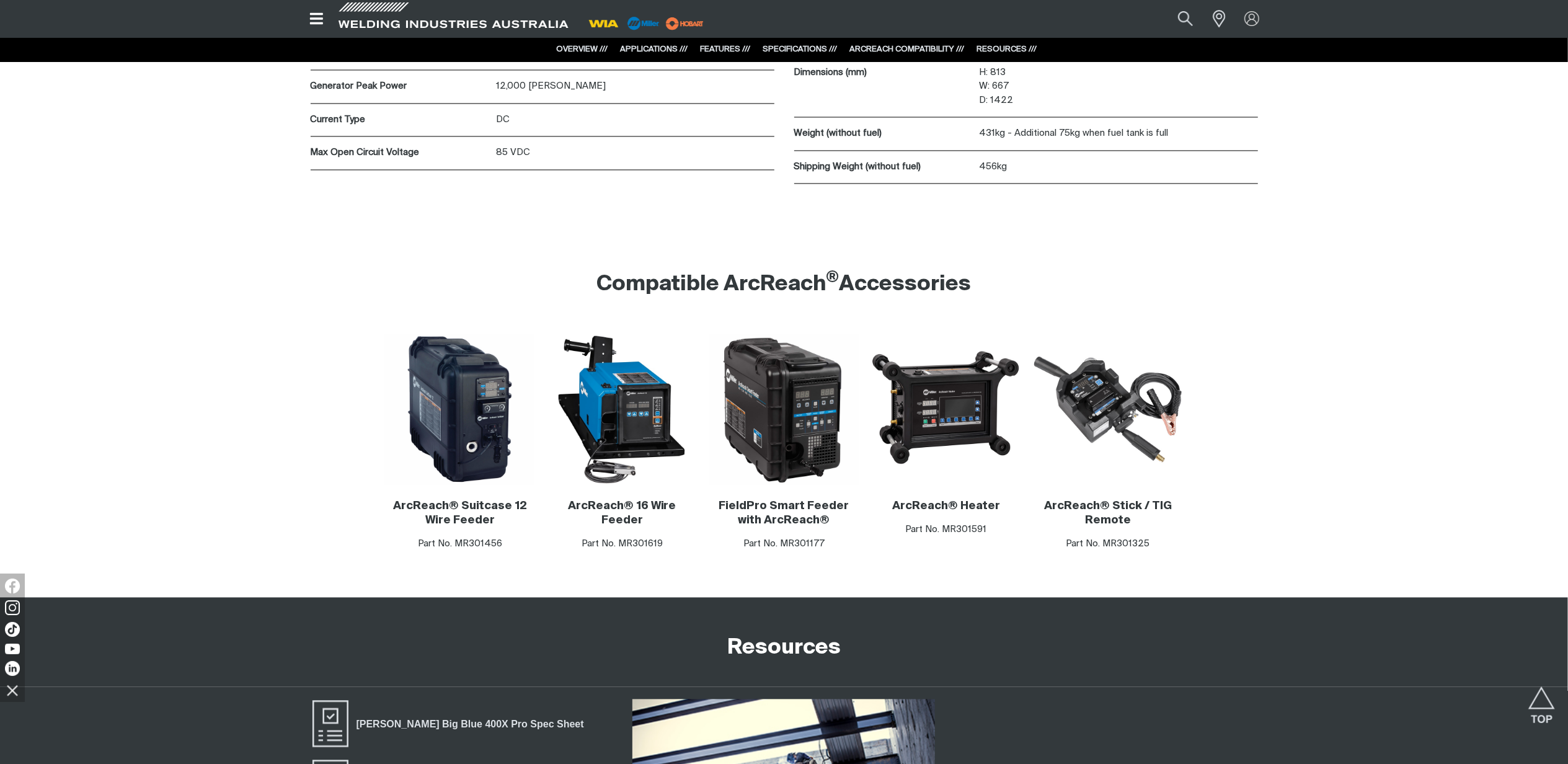
scroll to position [2729, 0]
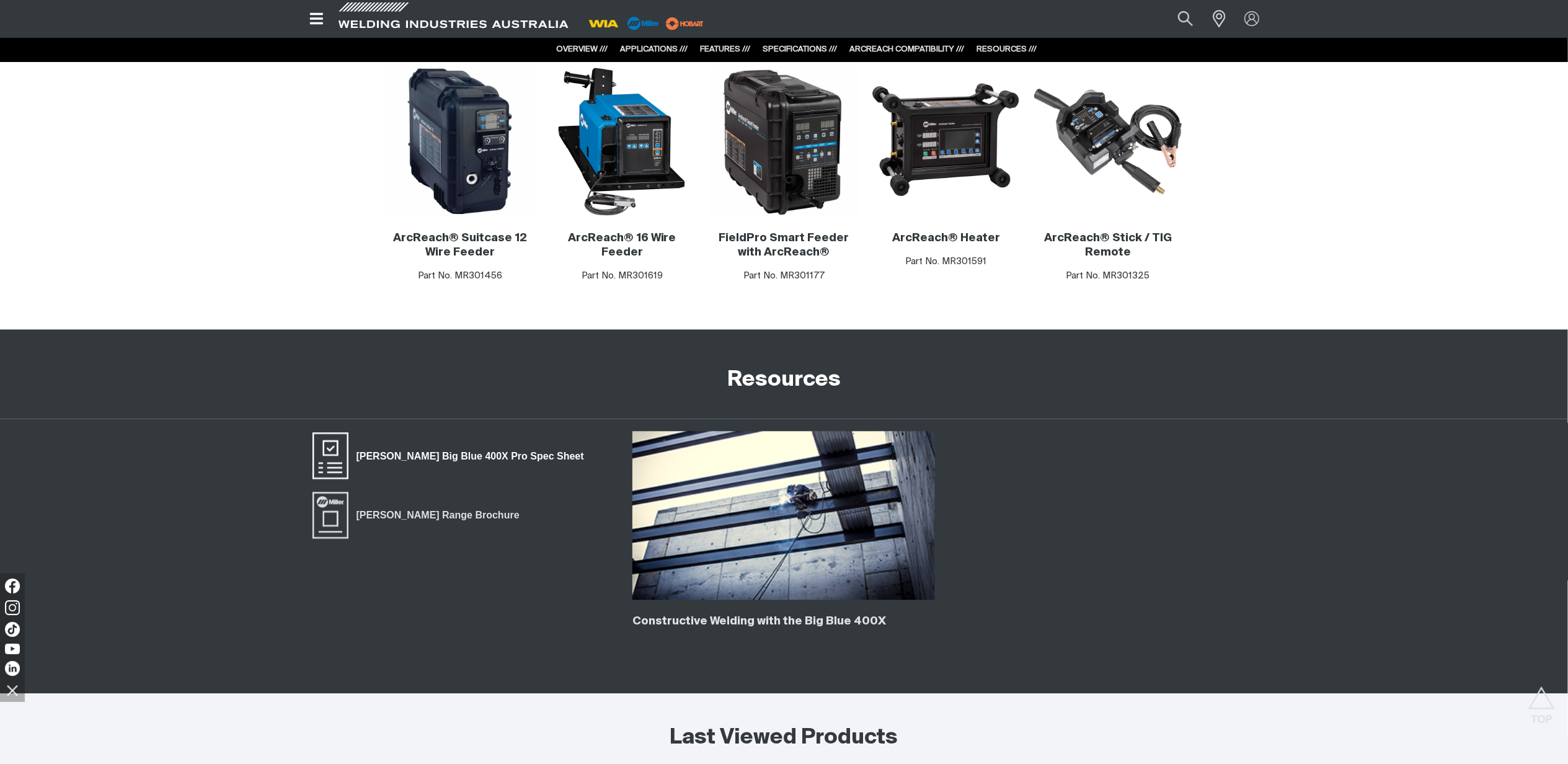
click at [490, 447] on link "[PERSON_NAME] Big Blue 400X Pro Spec Sheet" at bounding box center [452, 456] width 282 height 49
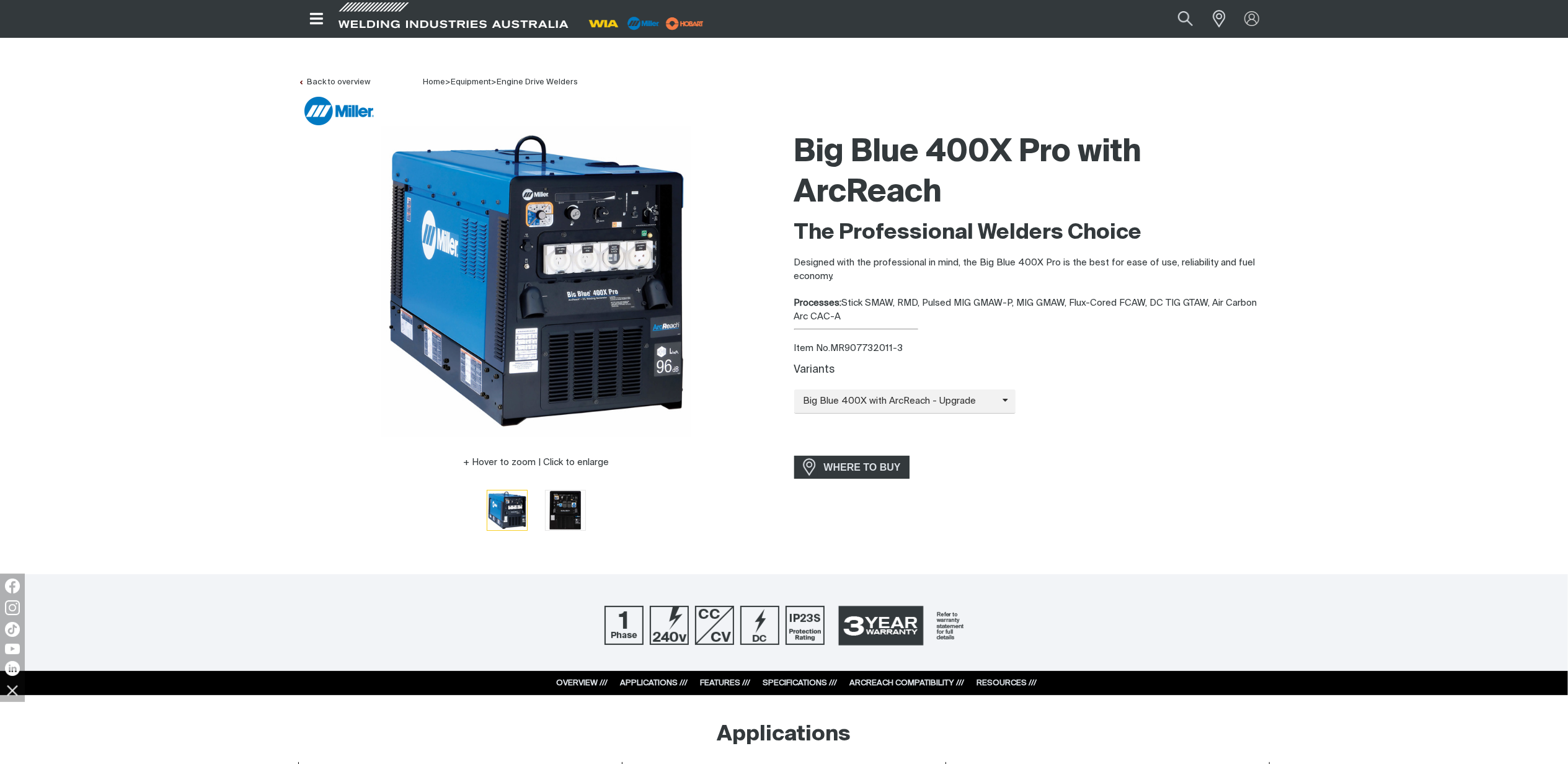
scroll to position [0, 0]
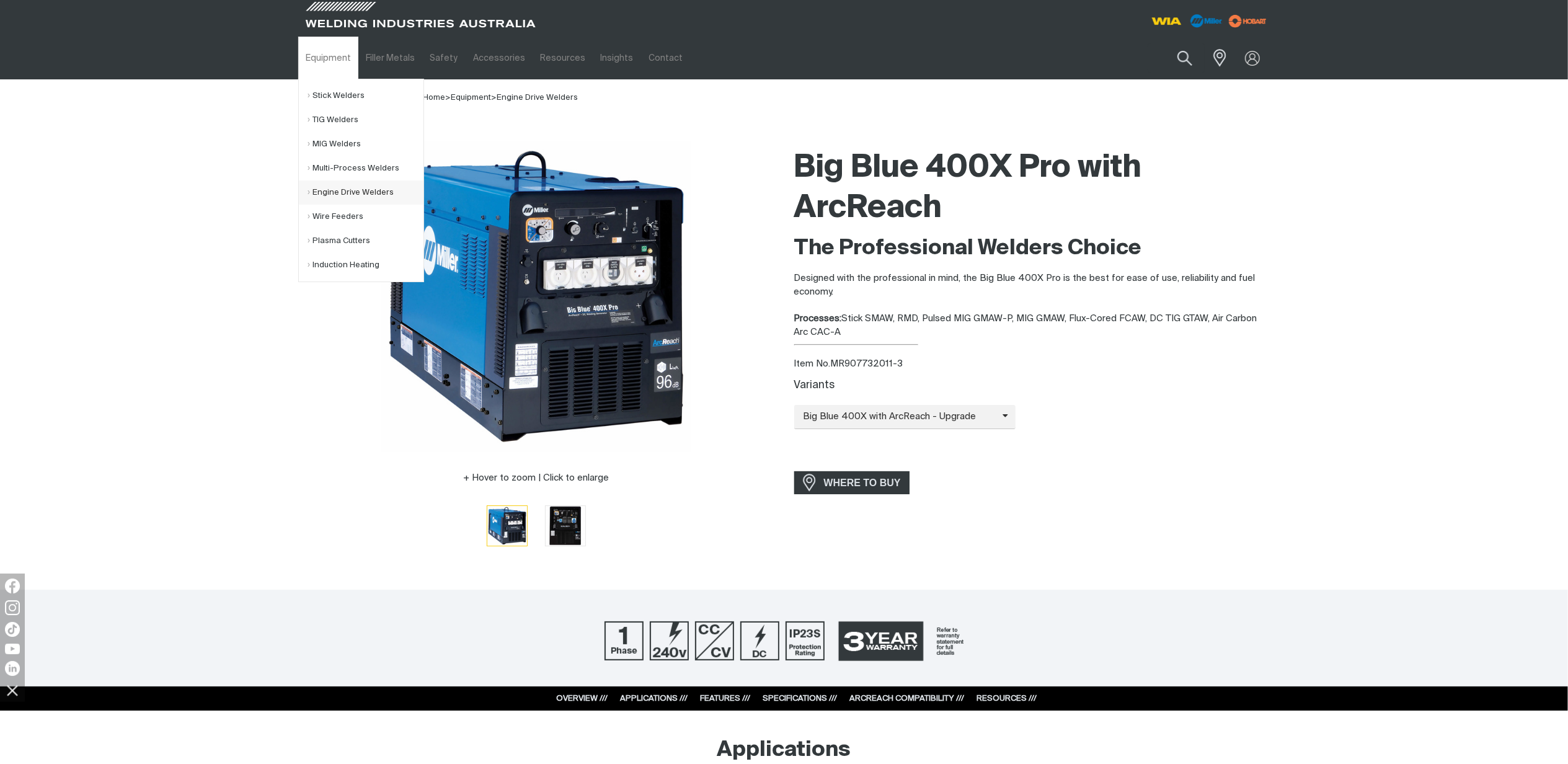
click at [352, 189] on link "Engine Drive Welders" at bounding box center [366, 193] width 115 height 24
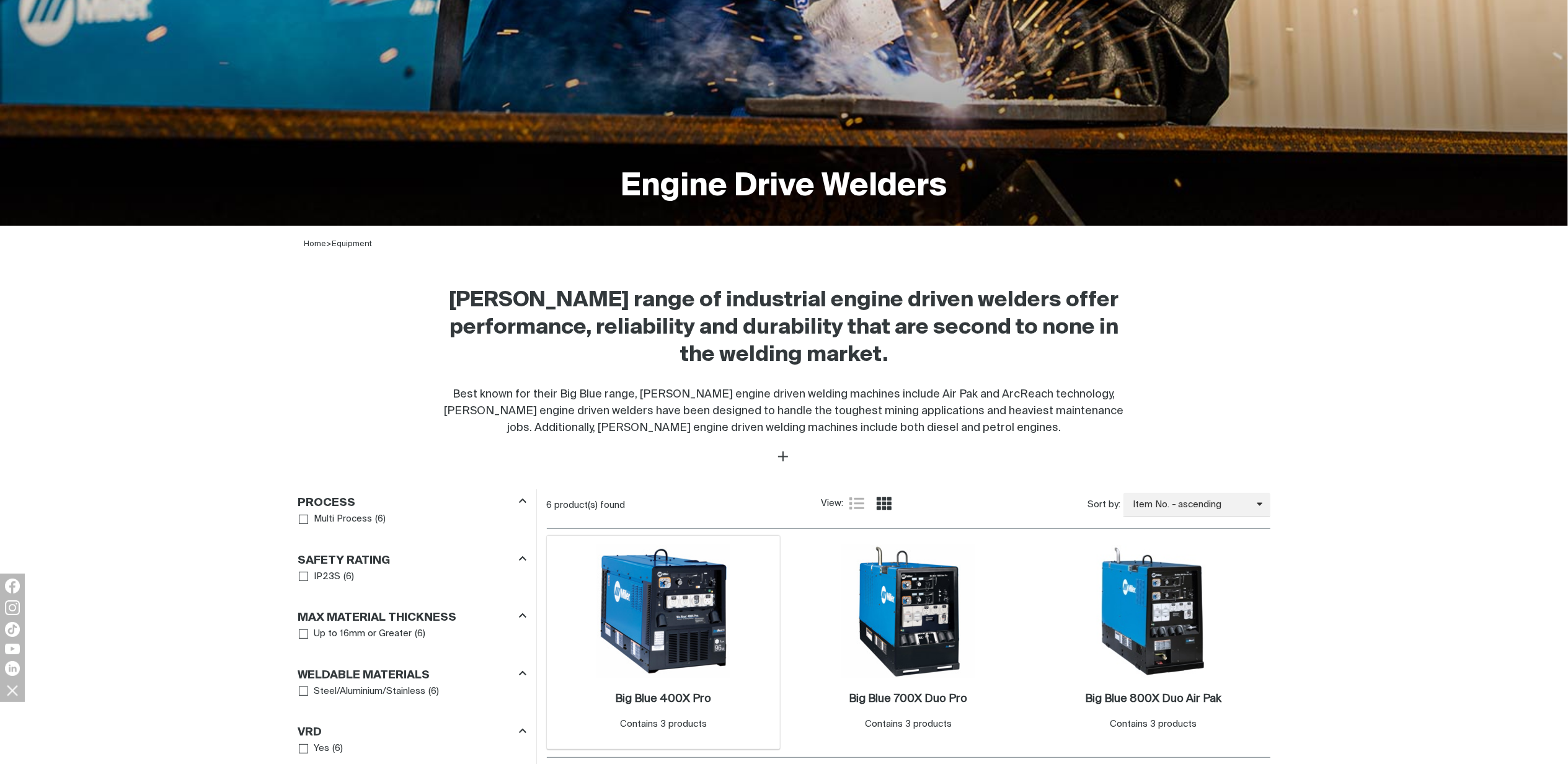
scroll to position [496, 0]
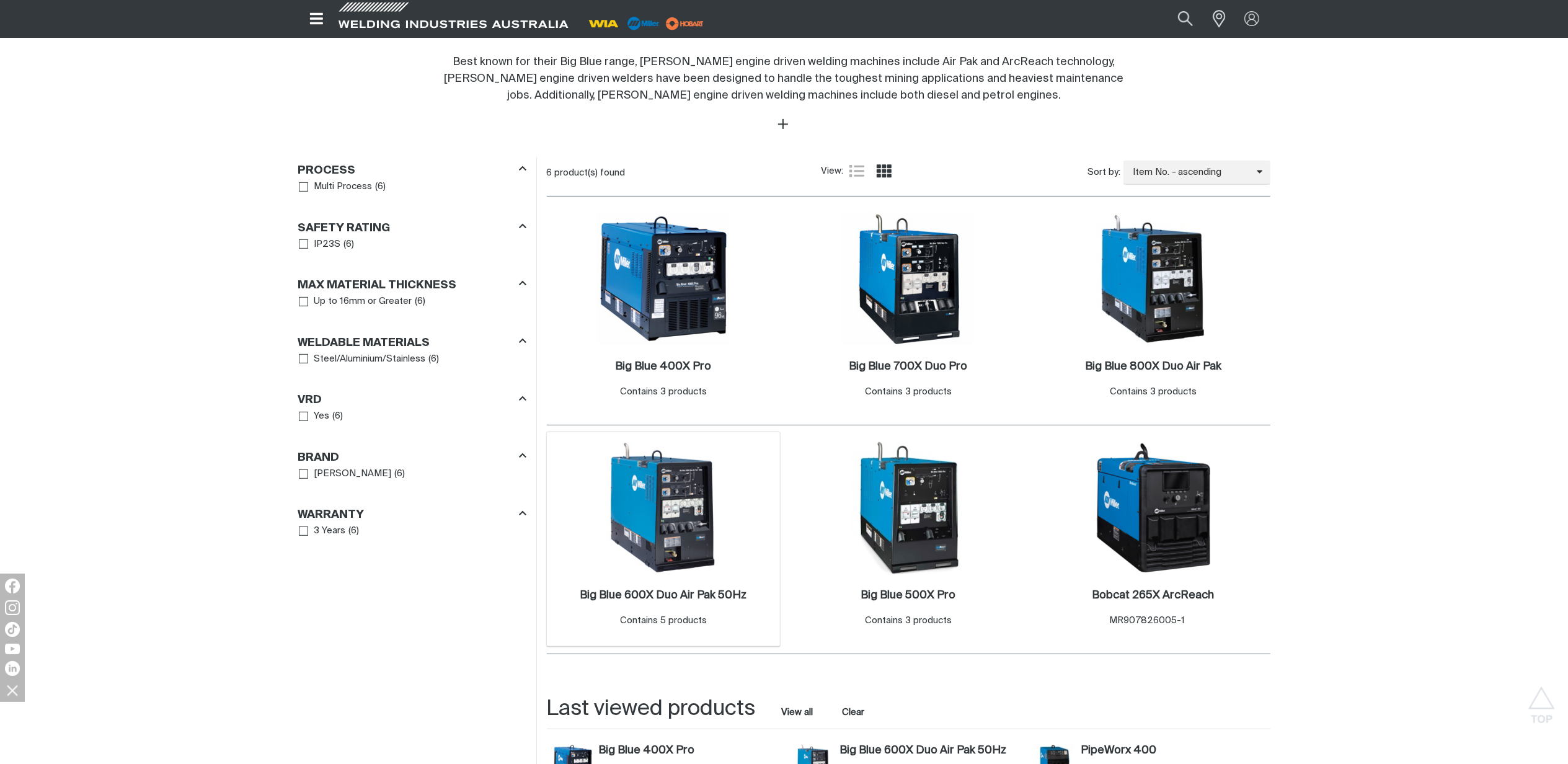
click at [687, 554] on img at bounding box center [663, 507] width 133 height 133
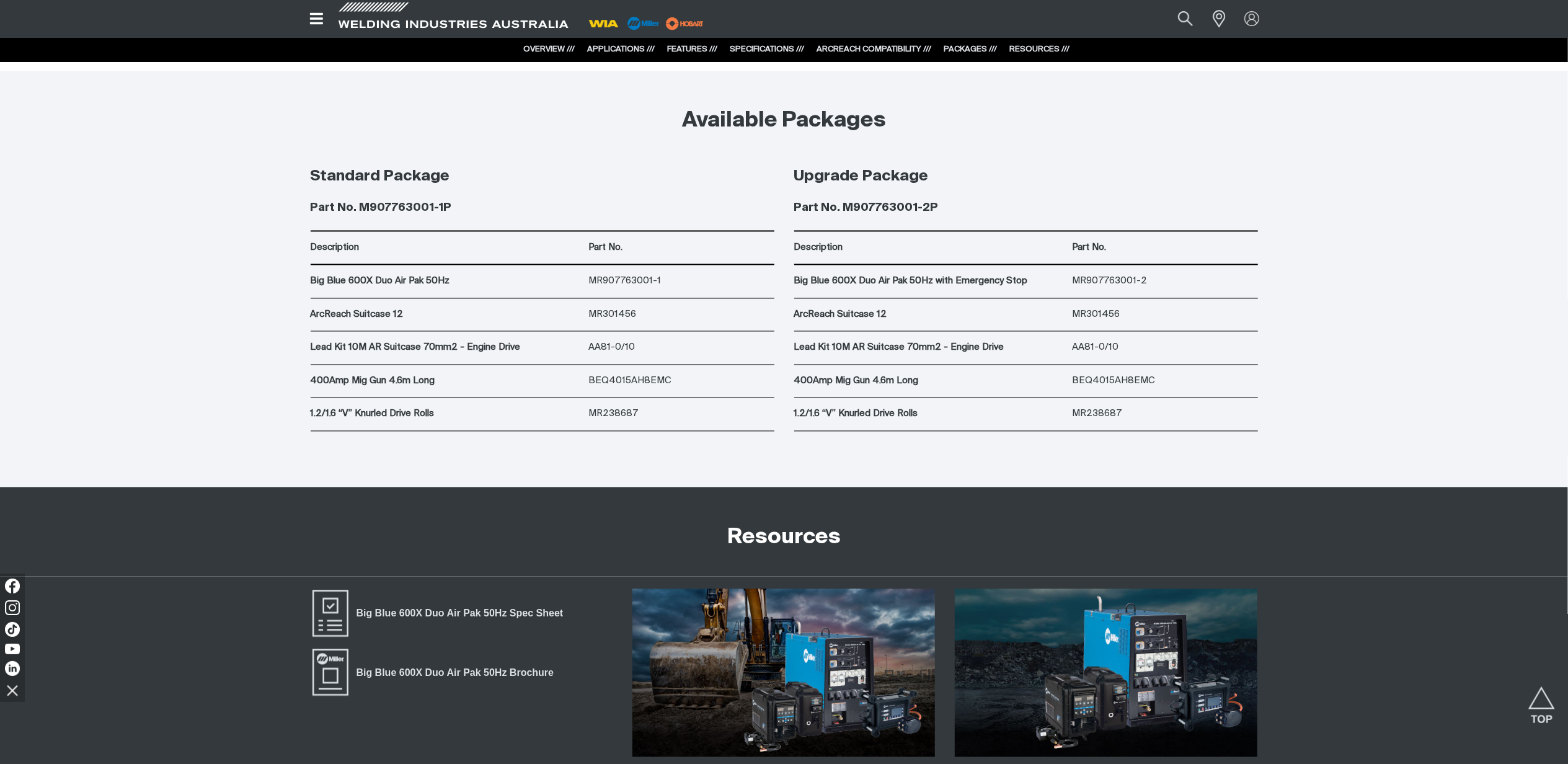
scroll to position [6948, 0]
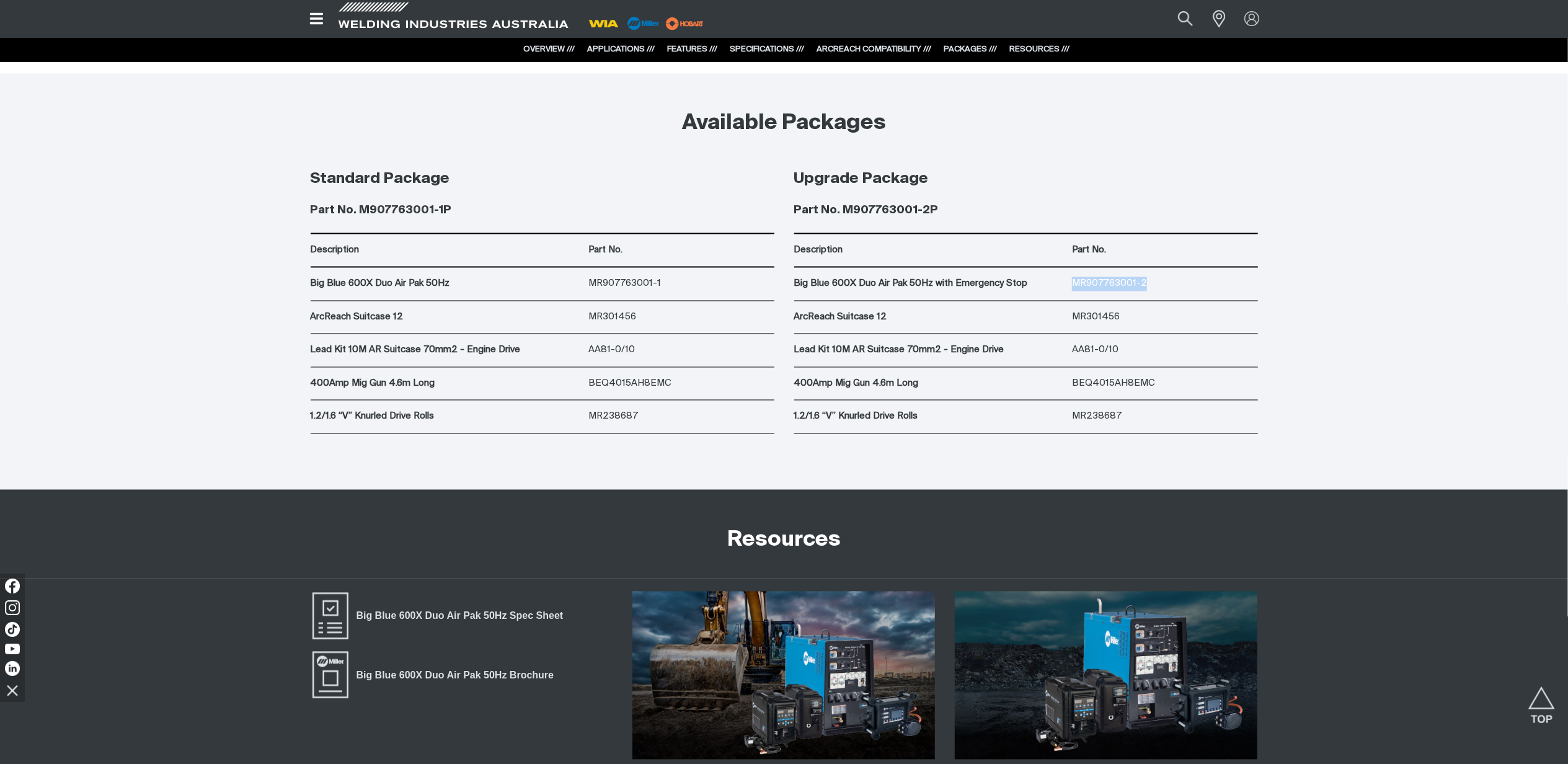
drag, startPoint x: 1157, startPoint y: 283, endPoint x: 1073, endPoint y: 284, distance: 84.0
click at [1073, 284] on p "MR907763001-2" at bounding box center [1164, 284] width 186 height 14
copy p "MR907763001-2"
drag, startPoint x: 1120, startPoint y: 319, endPoint x: 1064, endPoint y: 321, distance: 56.0
click at [1064, 321] on div "ArcReach Suitcase 12 MR301456" at bounding box center [1026, 318] width 463 height 33
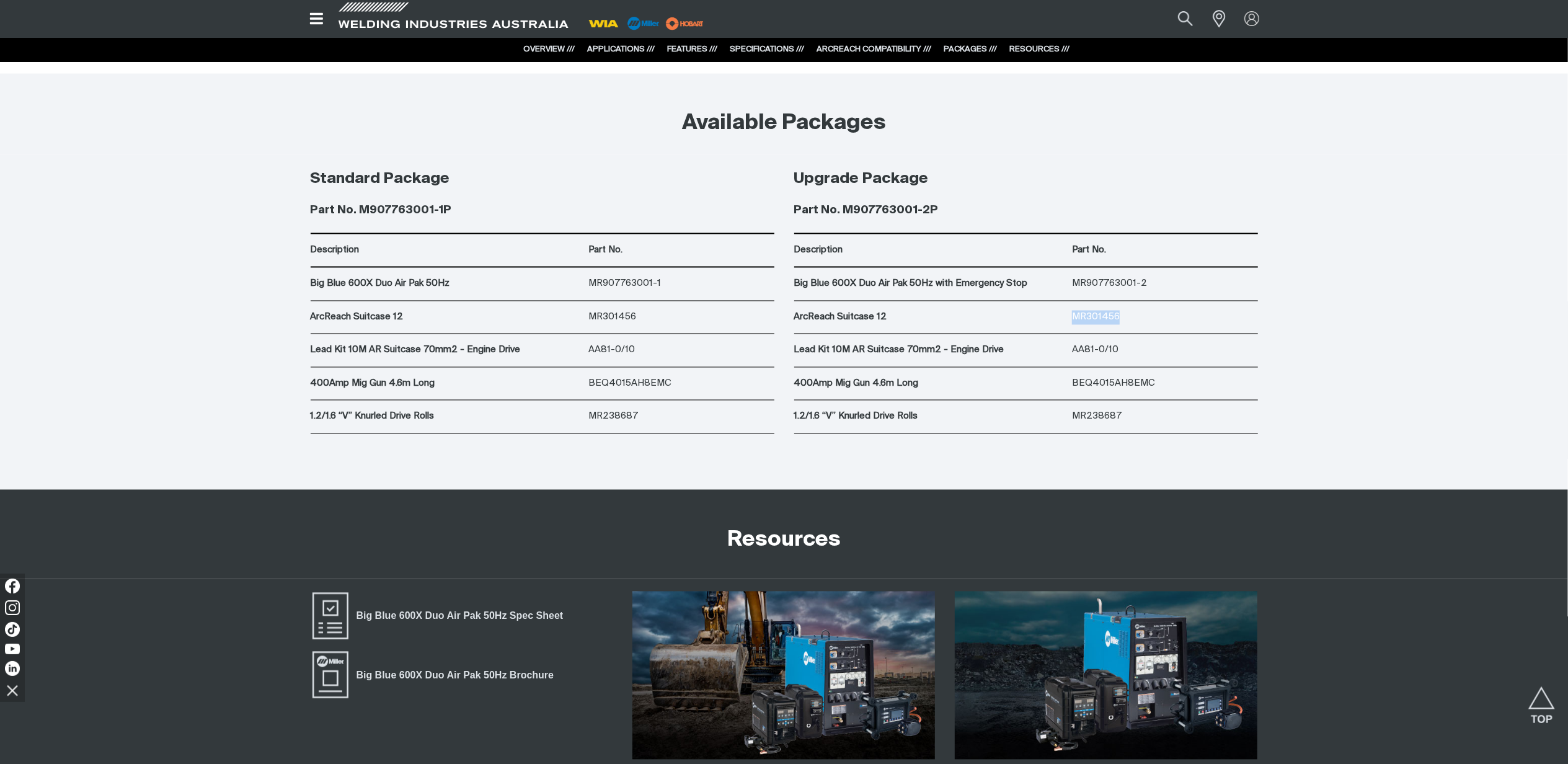
copy div "MR301456"
drag, startPoint x: 1122, startPoint y: 355, endPoint x: 1072, endPoint y: 353, distance: 50.0
click at [1072, 353] on div "Lead Kit 10M AR Suitcase 70mm2 - Engine Drive AA81-0/10" at bounding box center [1026, 351] width 463 height 33
drag, startPoint x: 1156, startPoint y: 388, endPoint x: 1075, endPoint y: 387, distance: 81.0
click at [1075, 387] on p "BEQ4015AH8EMC" at bounding box center [1164, 384] width 186 height 14
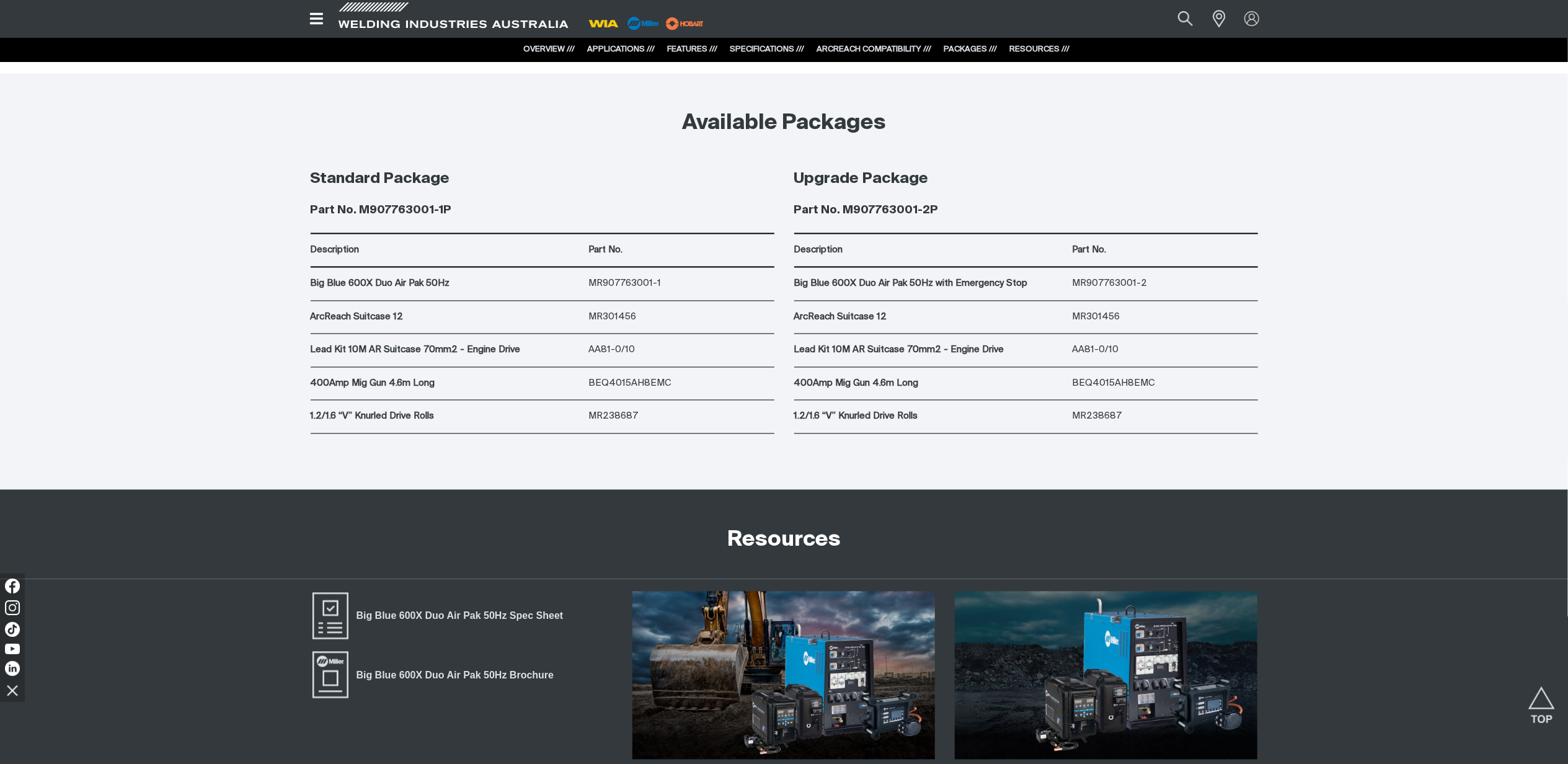
click at [1058, 378] on div "400Amp Mig Gun 4.6m Long" at bounding box center [933, 384] width 279 height 33
drag, startPoint x: 1154, startPoint y: 386, endPoint x: 1073, endPoint y: 382, distance: 81.1
click at [1073, 382] on p "BEQ4015AH8EMC" at bounding box center [1164, 384] width 186 height 14
copy p "BEQ4015AH8EMC"
drag, startPoint x: 921, startPoint y: 386, endPoint x: 784, endPoint y: 388, distance: 137.0
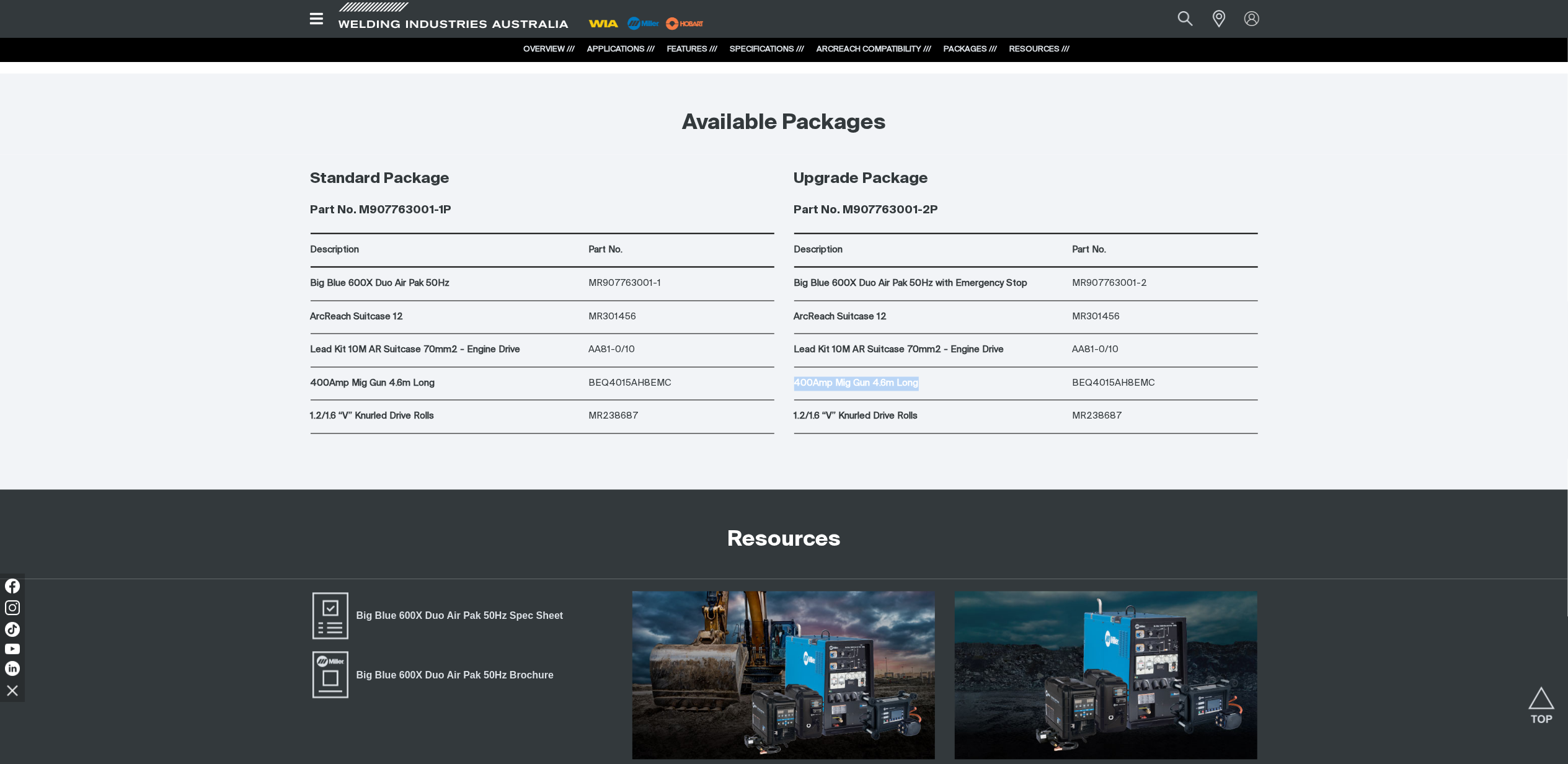
click at [784, 388] on div "Upgrade Package Part No. M907763001-2P Description Part No. Big Blue 600X Duo A…" at bounding box center [1026, 295] width 483 height 279
copy p "400Amp Mig Gun 4.6m Long"
drag, startPoint x: 1122, startPoint y: 417, endPoint x: 1061, endPoint y: 417, distance: 61.0
click at [1061, 417] on div "1.2/1.6 “V” Knurled Drive Rolls MR238687" at bounding box center [1026, 417] width 463 height 33
copy div "1.2/1.6 “V” Knurled Drive Rolls MR238687"
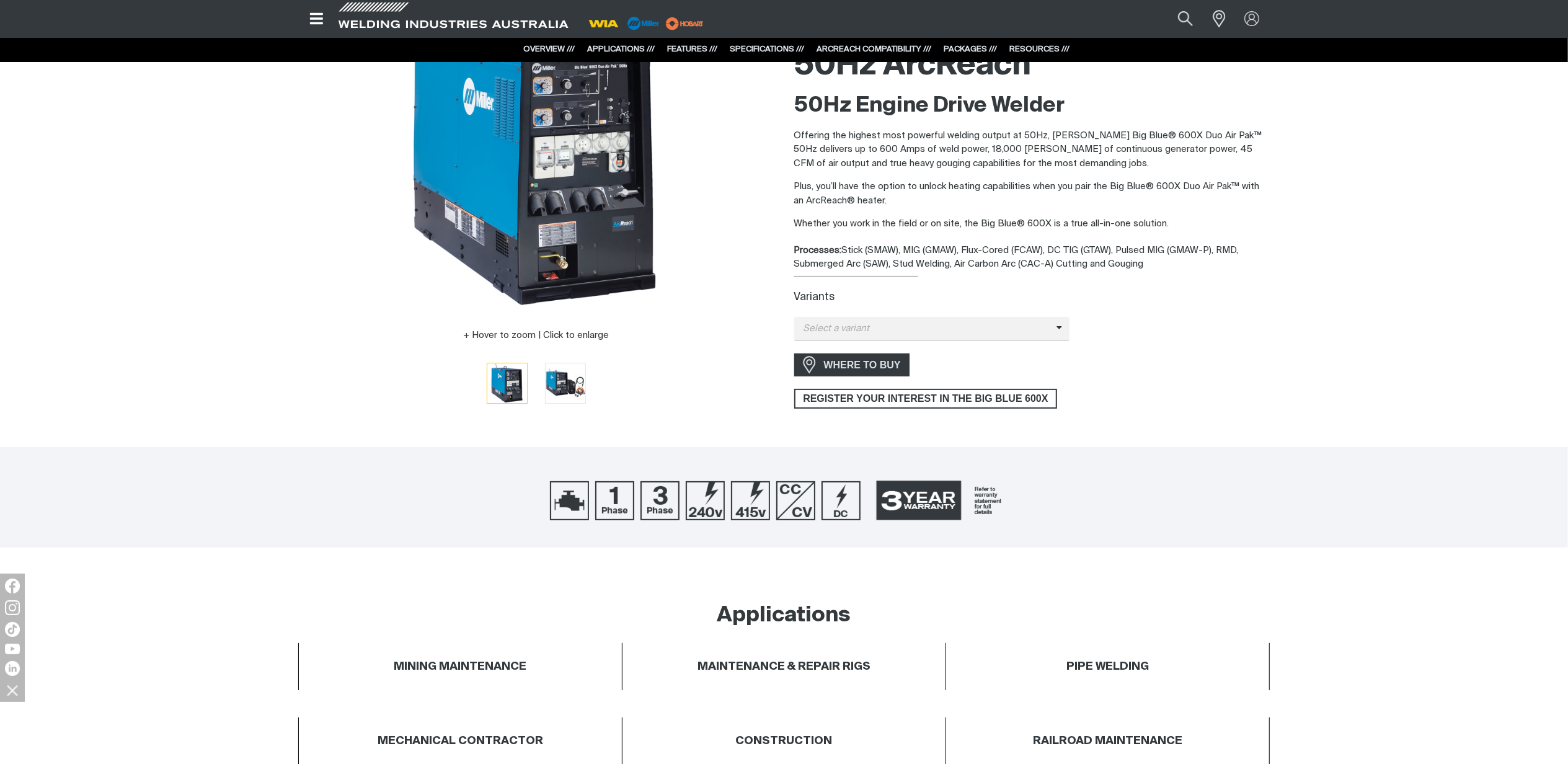
scroll to position [0, 0]
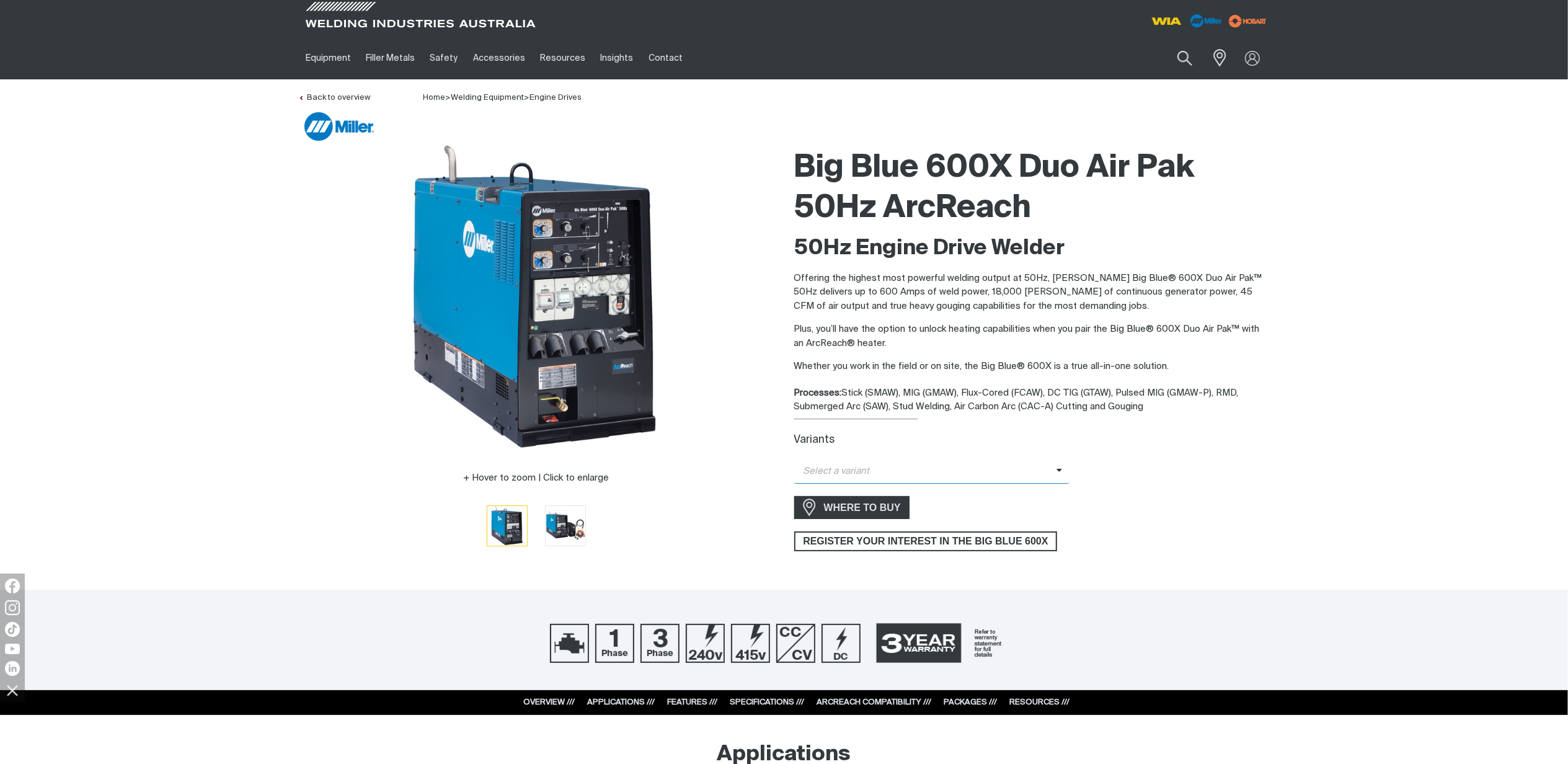
click at [1063, 475] on span "Select a variant" at bounding box center [932, 472] width 276 height 24
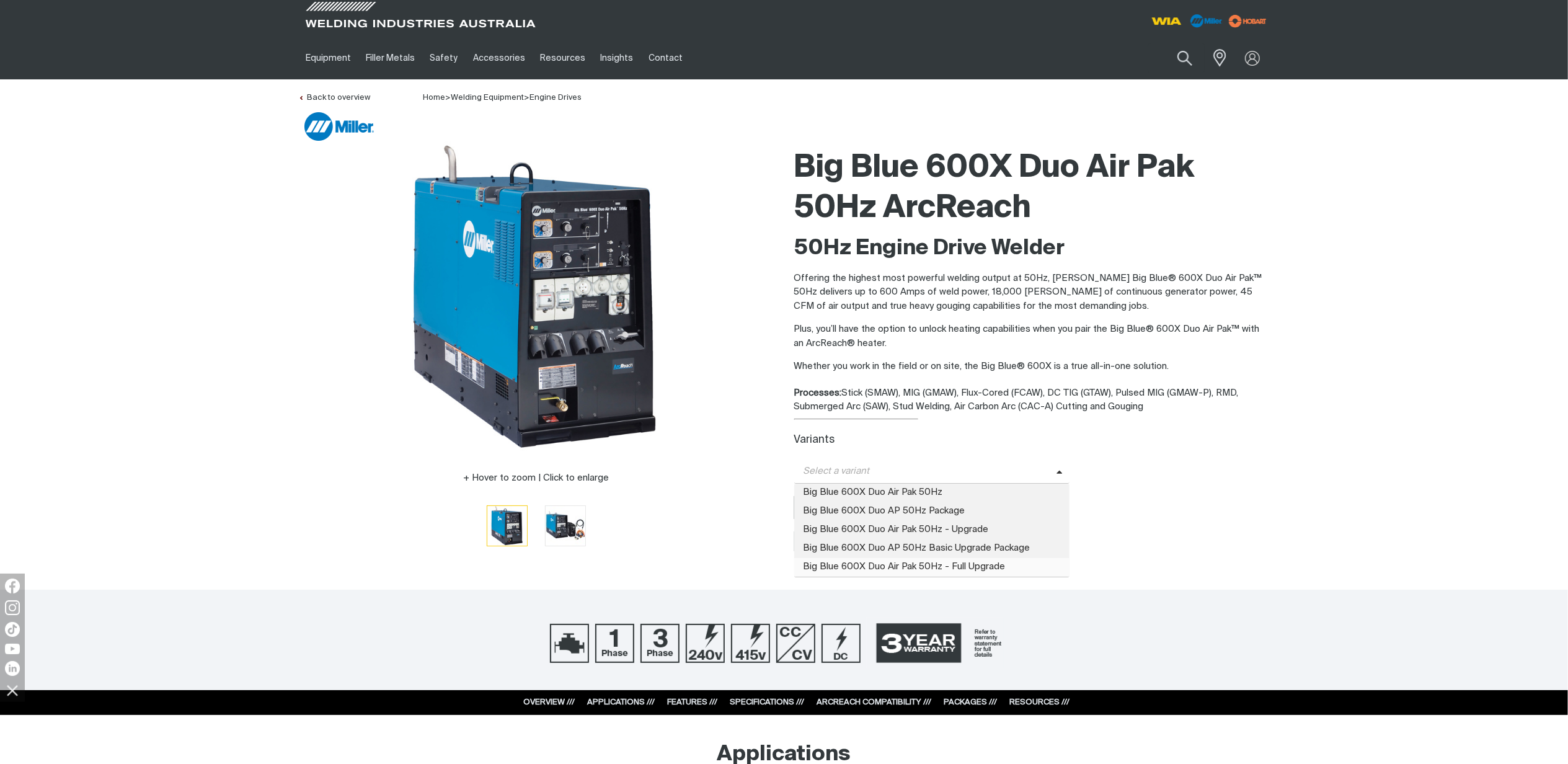
click at [1004, 565] on span "Big Blue 600X Duo Air Pak 50Hz - Full Upgrade" at bounding box center [932, 567] width 276 height 18
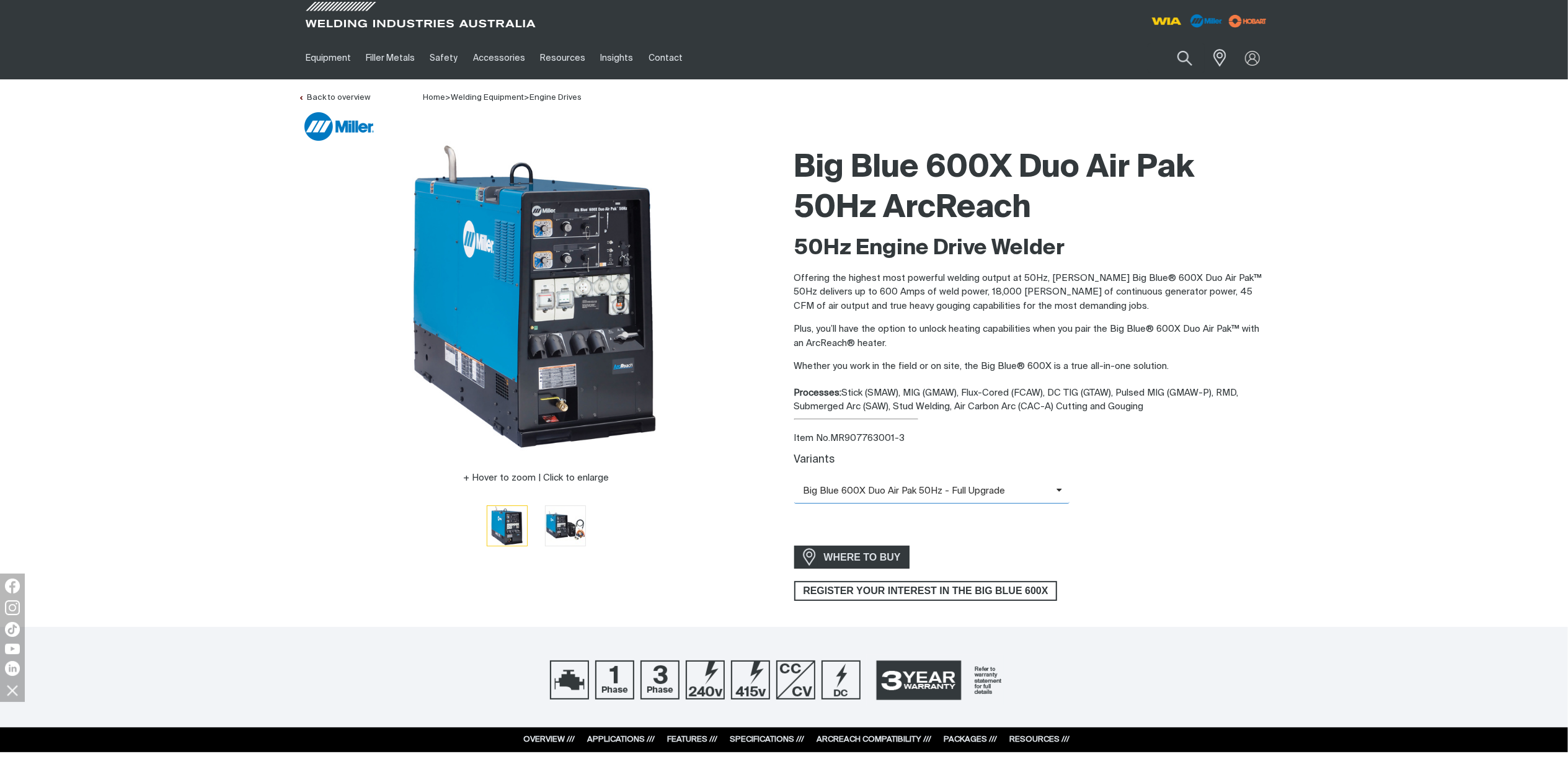
click at [1015, 492] on icon at bounding box center [1015, 491] width 18 height 10
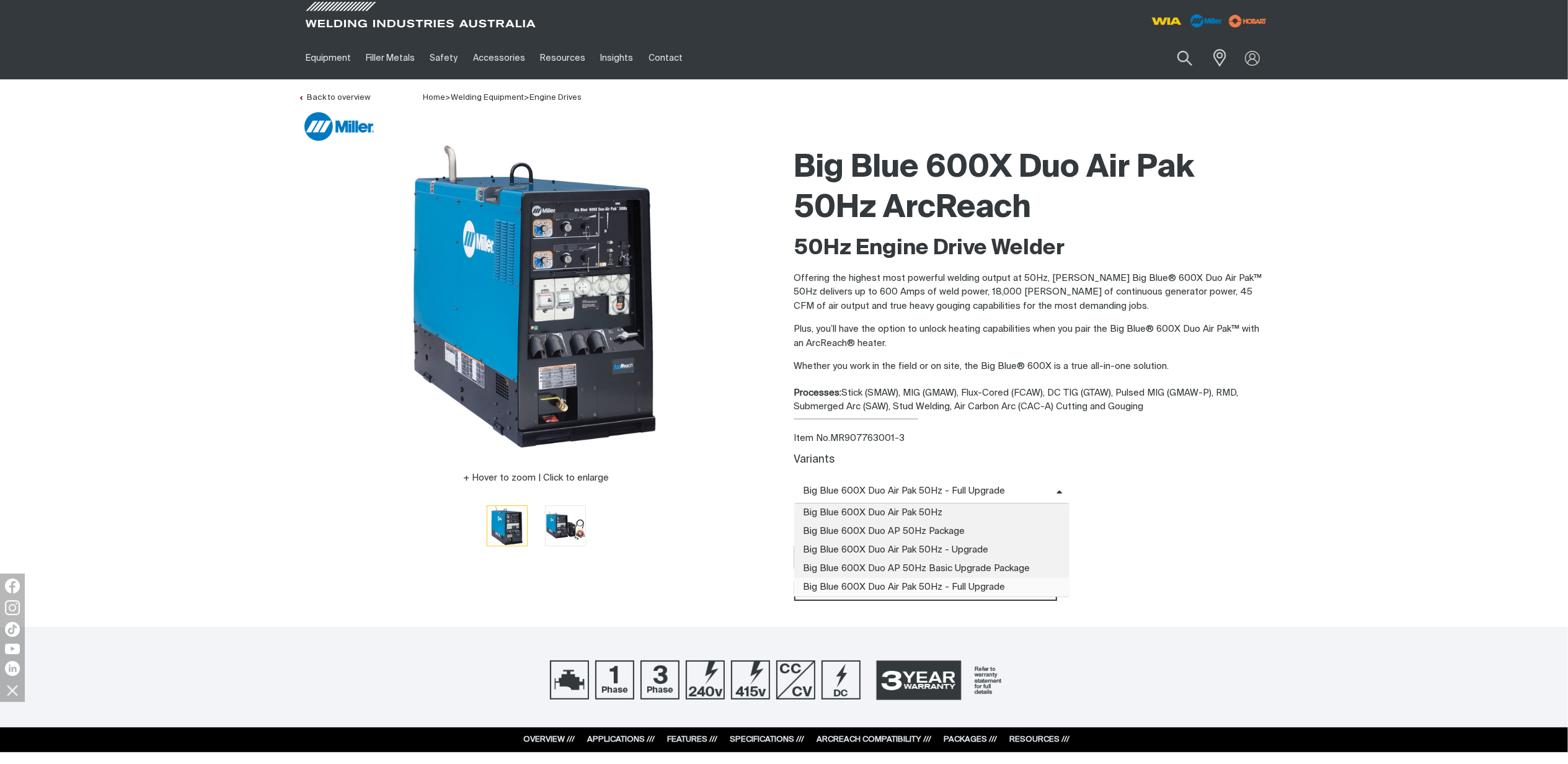
click at [1015, 492] on icon at bounding box center [1015, 491] width 18 height 10
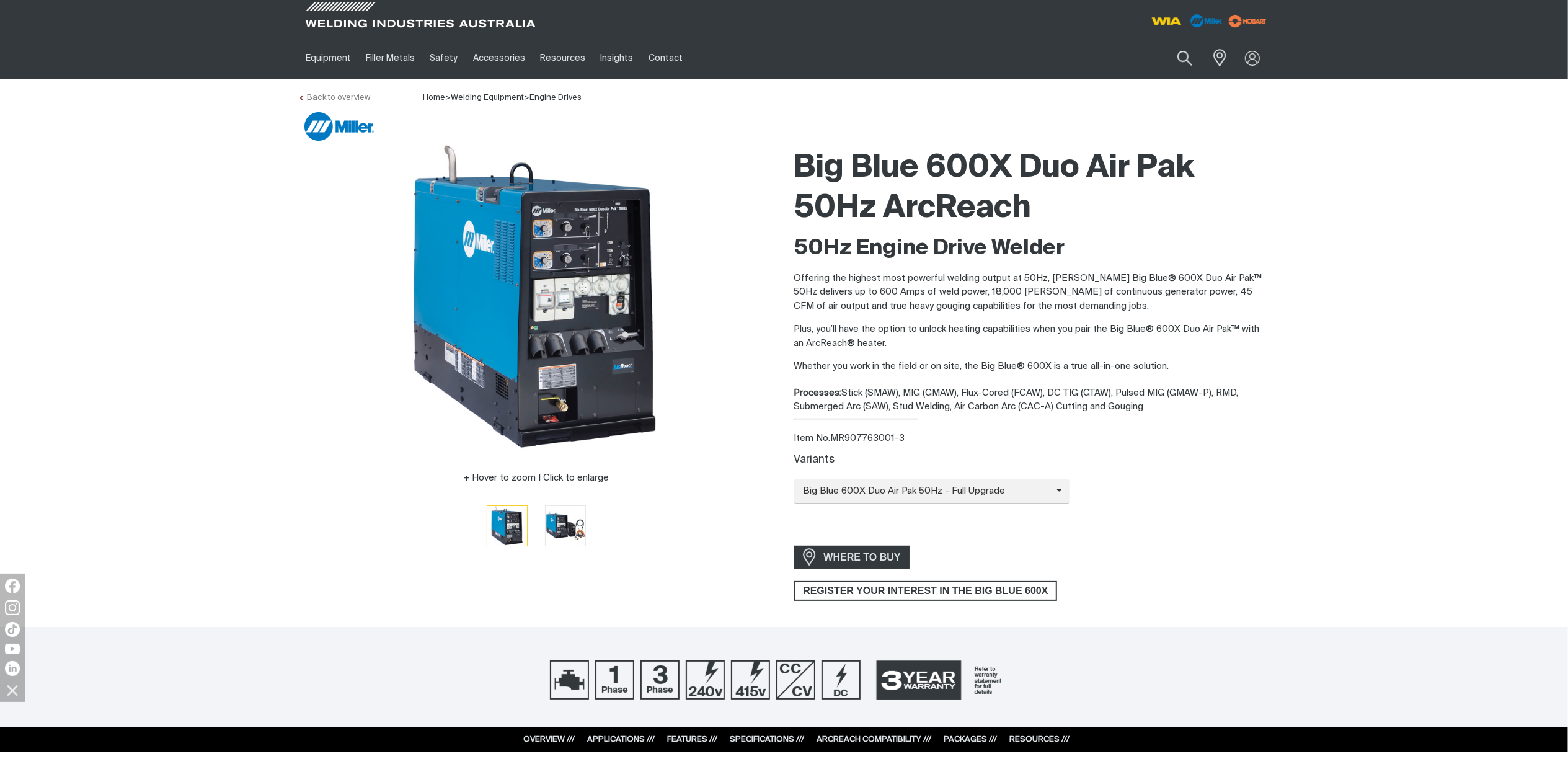
click at [354, 96] on link "Back to overview" at bounding box center [334, 98] width 72 height 8
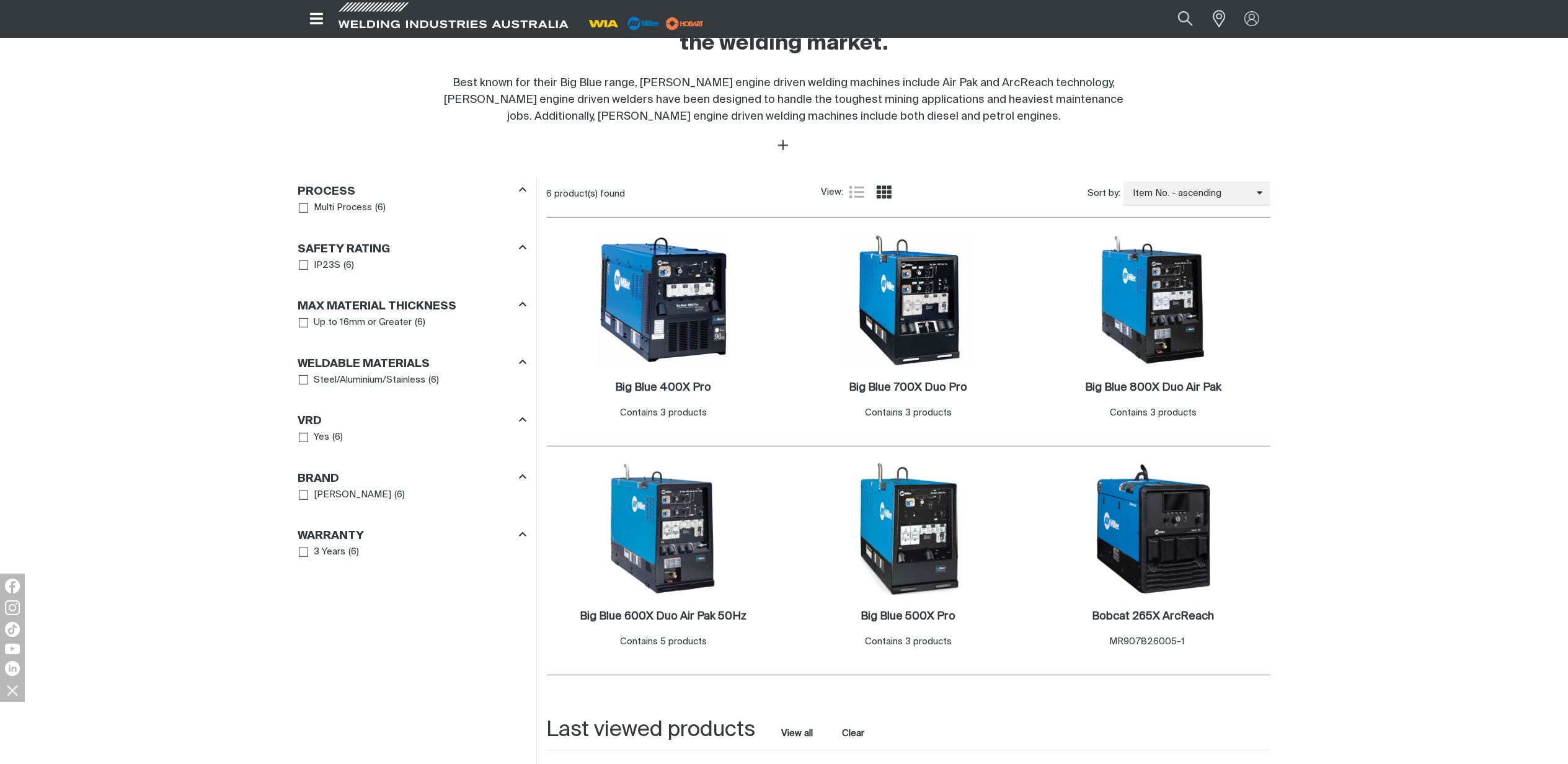
scroll to position [496, 0]
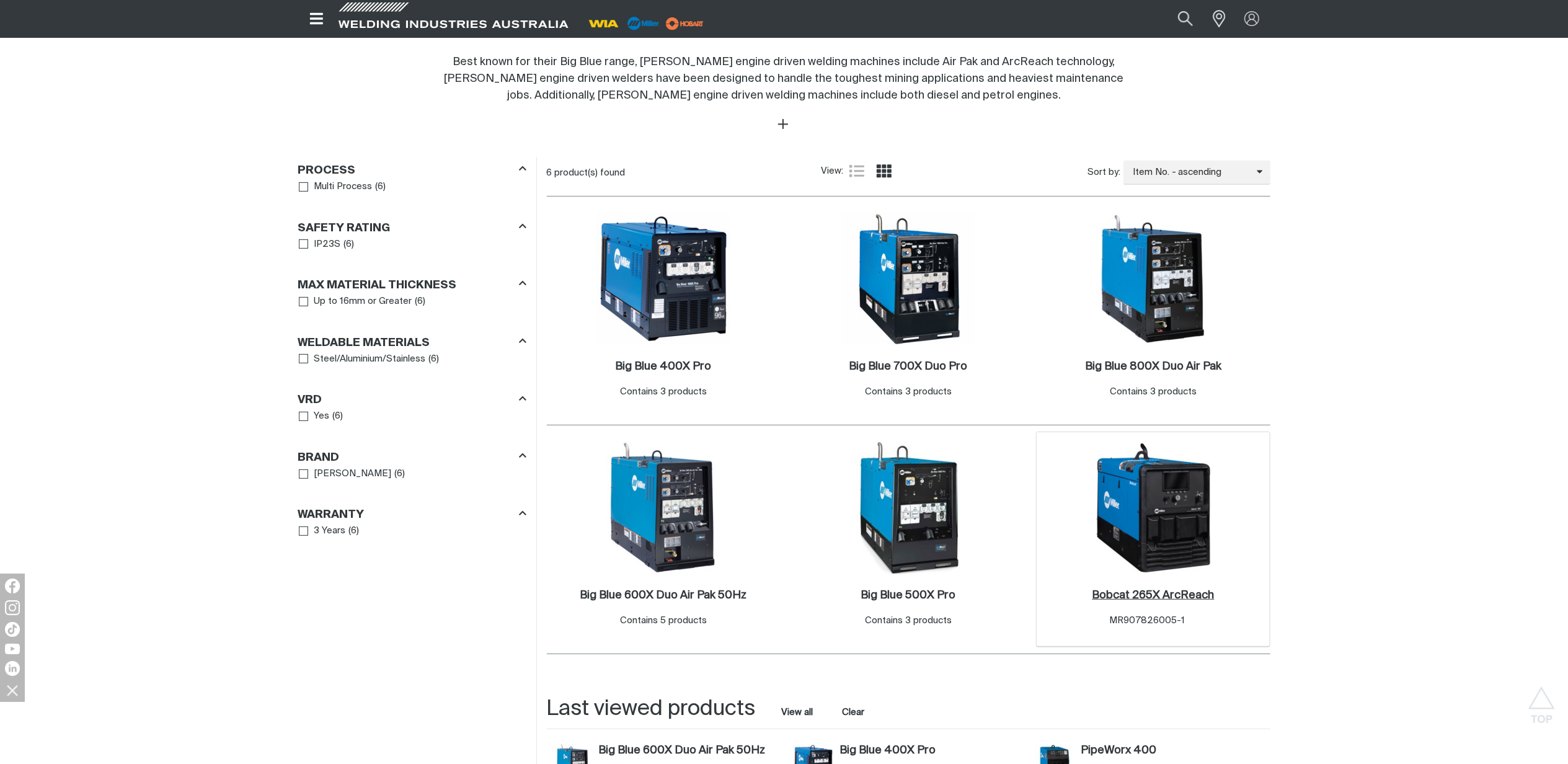
click at [1161, 598] on h2 "Bobcat 265X ArcReach ." at bounding box center [1152, 596] width 122 height 11
